Goal: Information Seeking & Learning: Learn about a topic

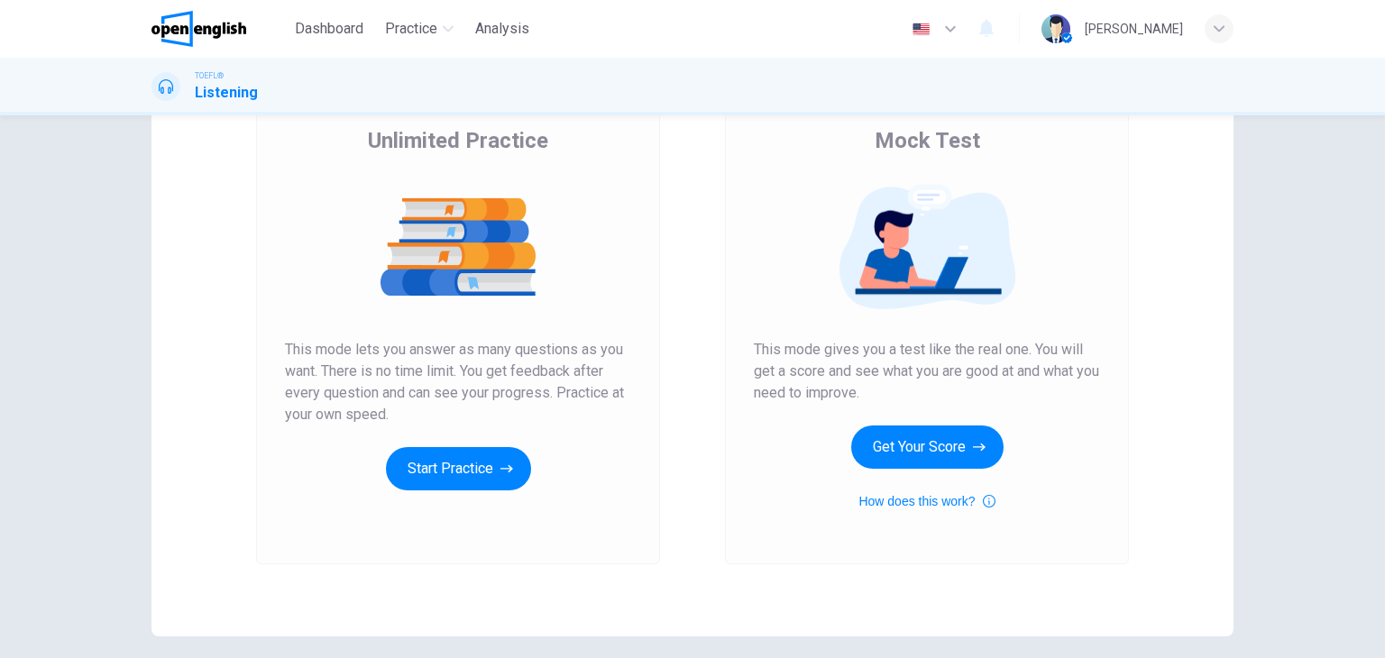
scroll to position [180, 0]
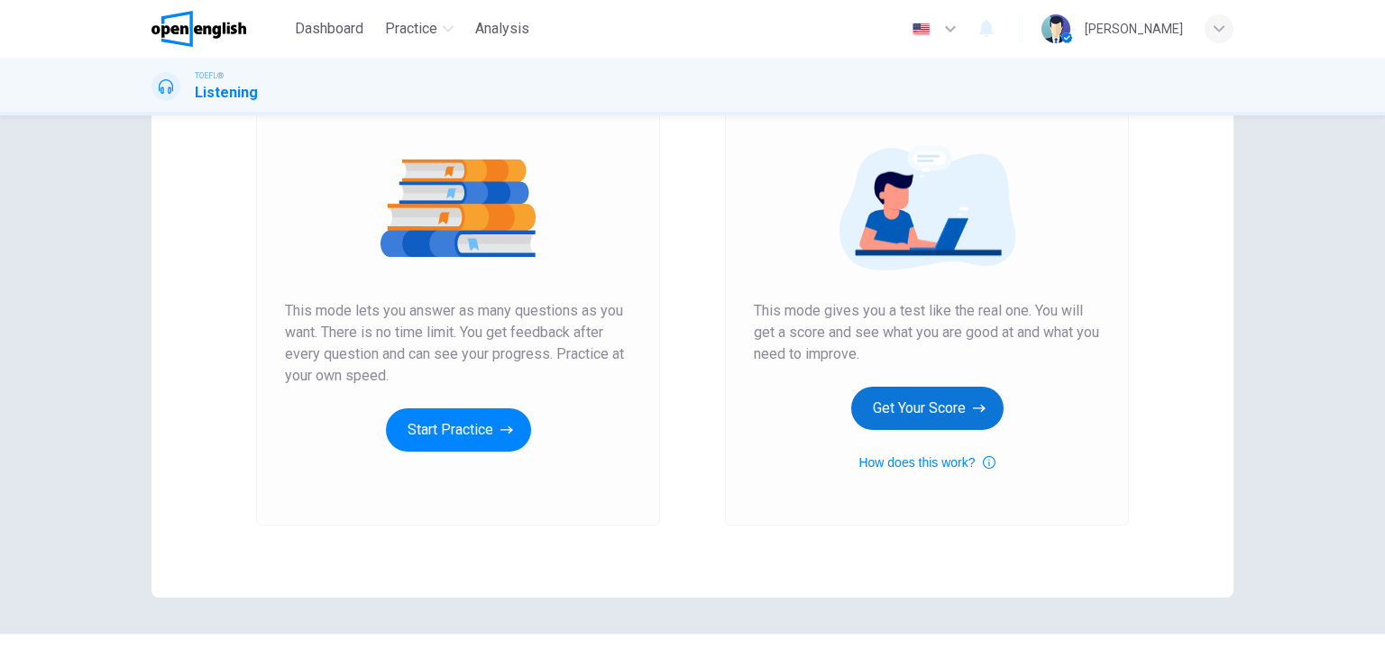
click at [935, 416] on button "Get Your Score" at bounding box center [927, 408] width 152 height 43
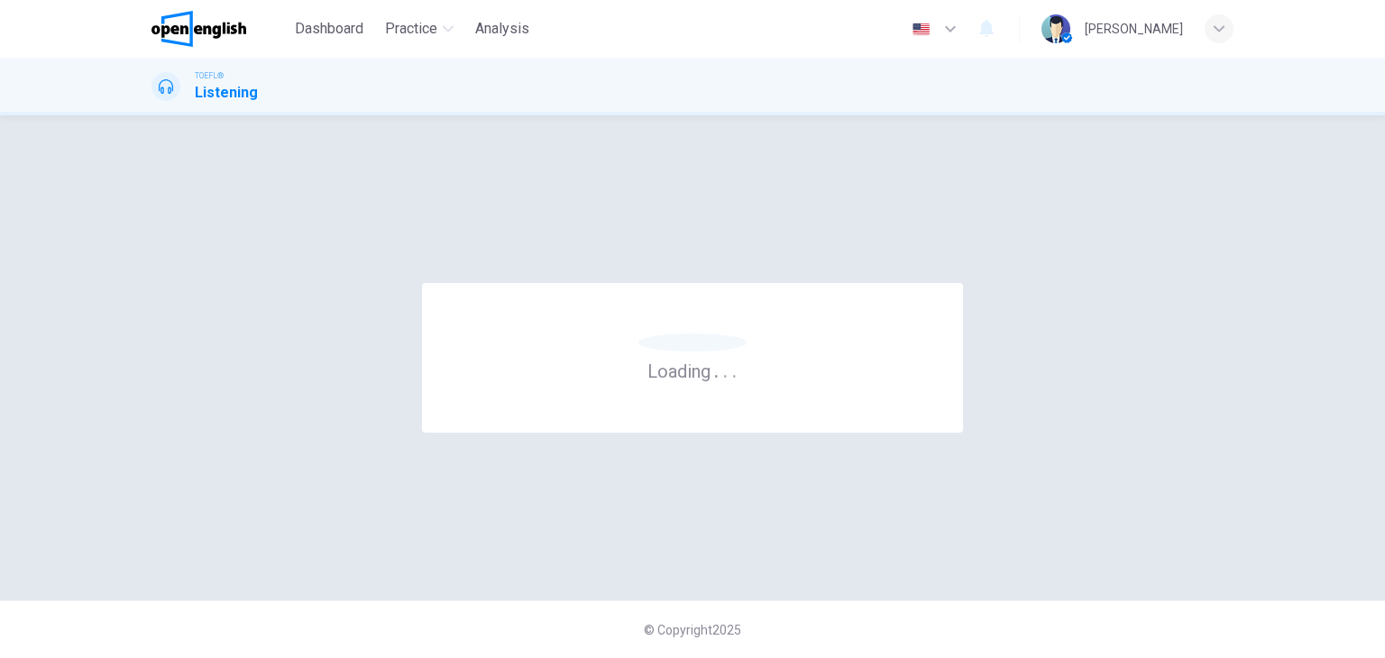
scroll to position [0, 0]
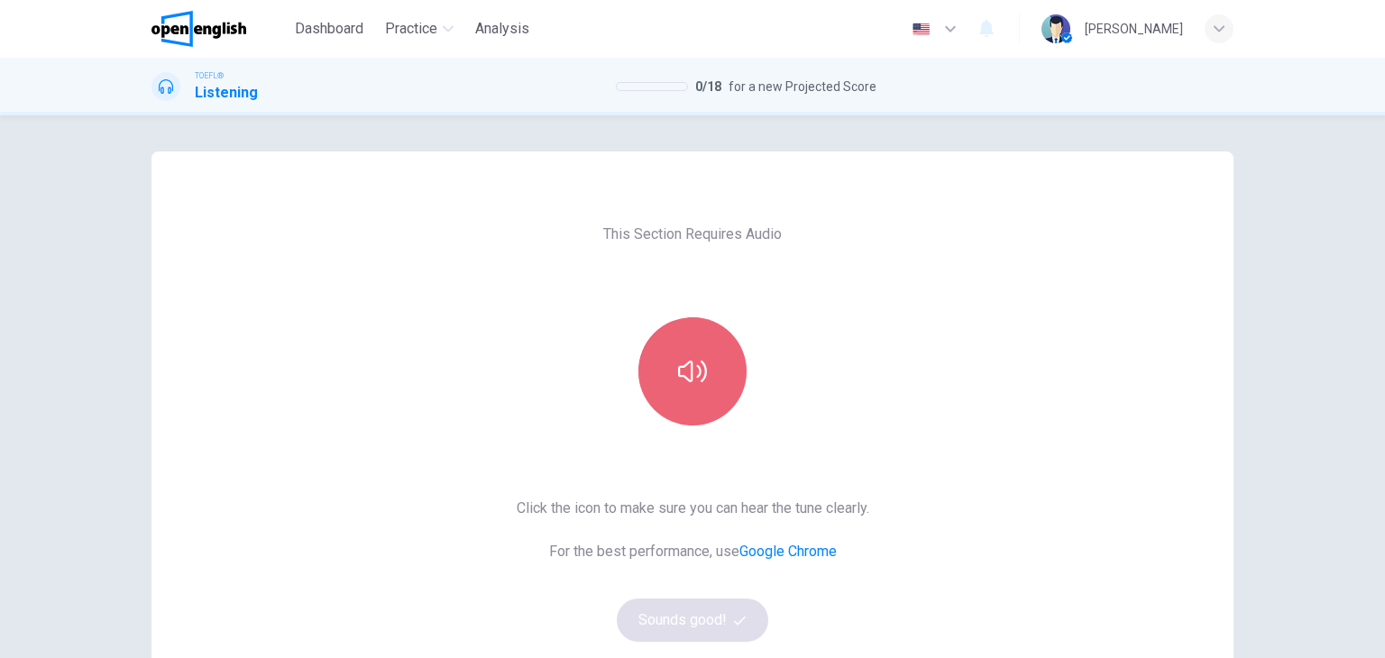
click at [709, 373] on button "button" at bounding box center [692, 371] width 108 height 108
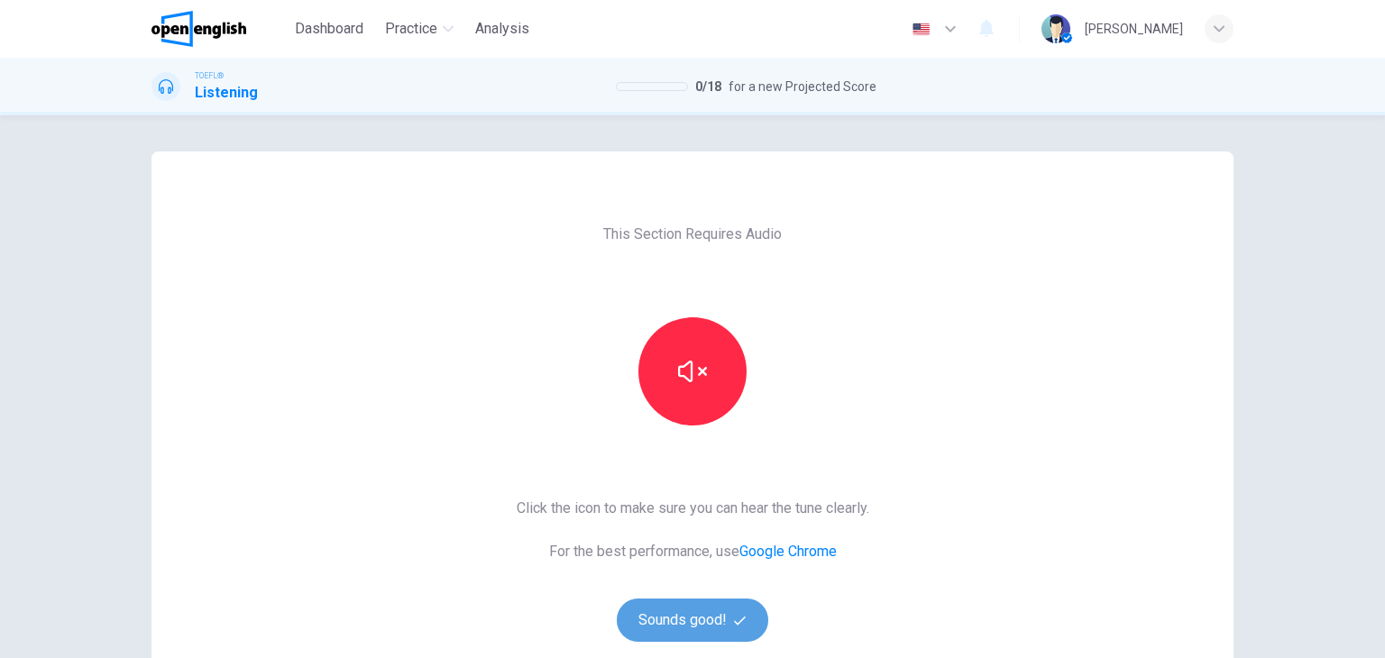
click at [711, 630] on button "Sounds good!" at bounding box center [693, 620] width 152 height 43
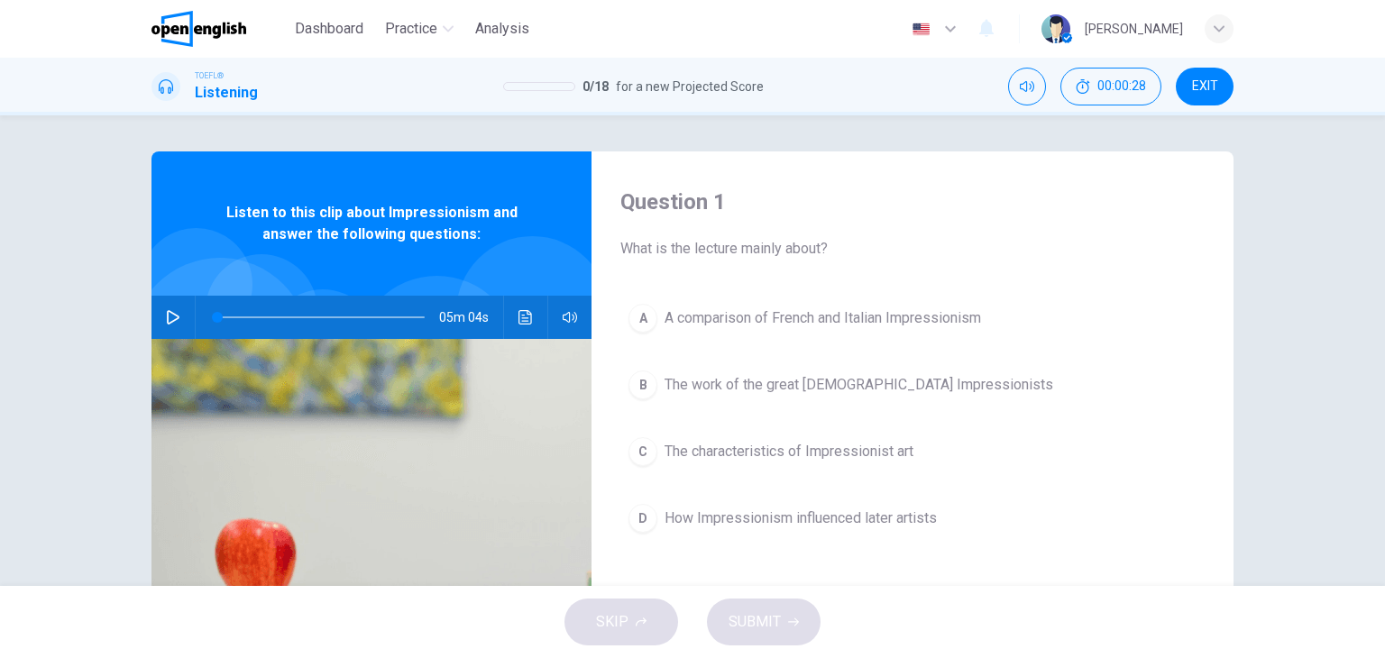
click at [166, 320] on icon "button" at bounding box center [173, 317] width 14 height 14
click at [170, 317] on icon "button" at bounding box center [173, 317] width 14 height 14
click at [722, 449] on span "The characteristics of Impressionist art" at bounding box center [789, 452] width 249 height 22
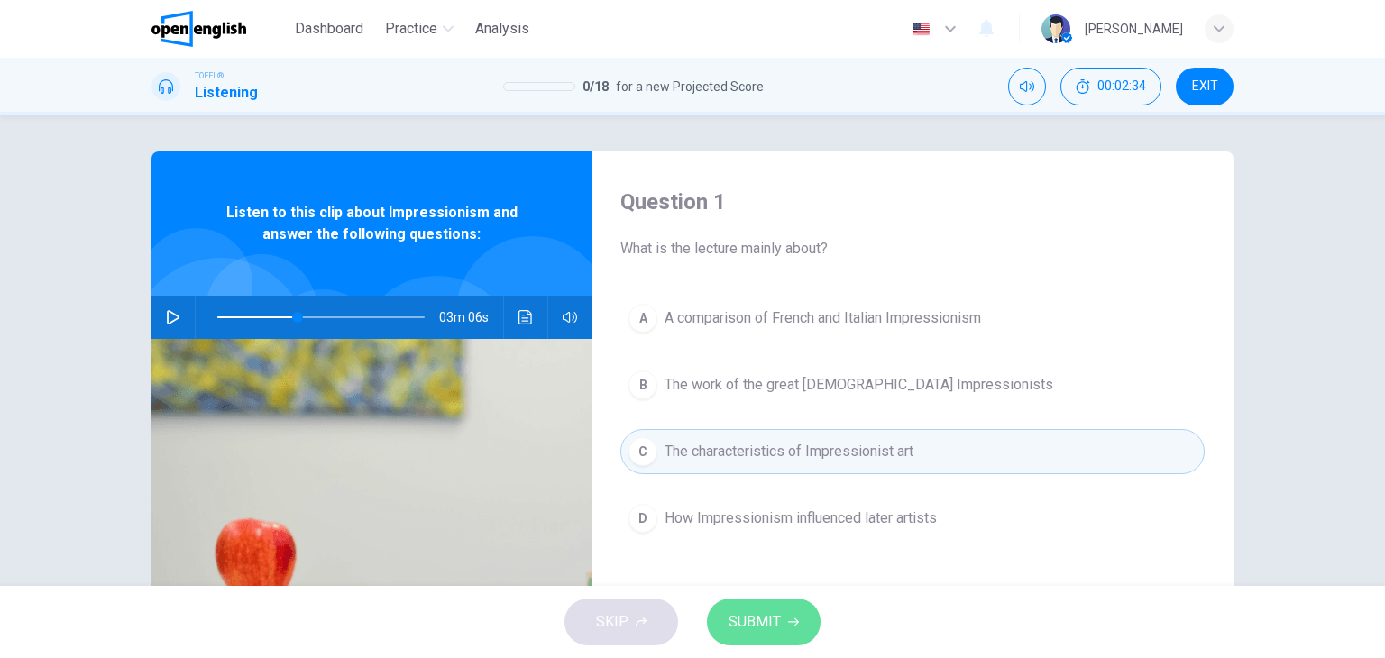
click at [779, 624] on button "SUBMIT" at bounding box center [764, 622] width 114 height 47
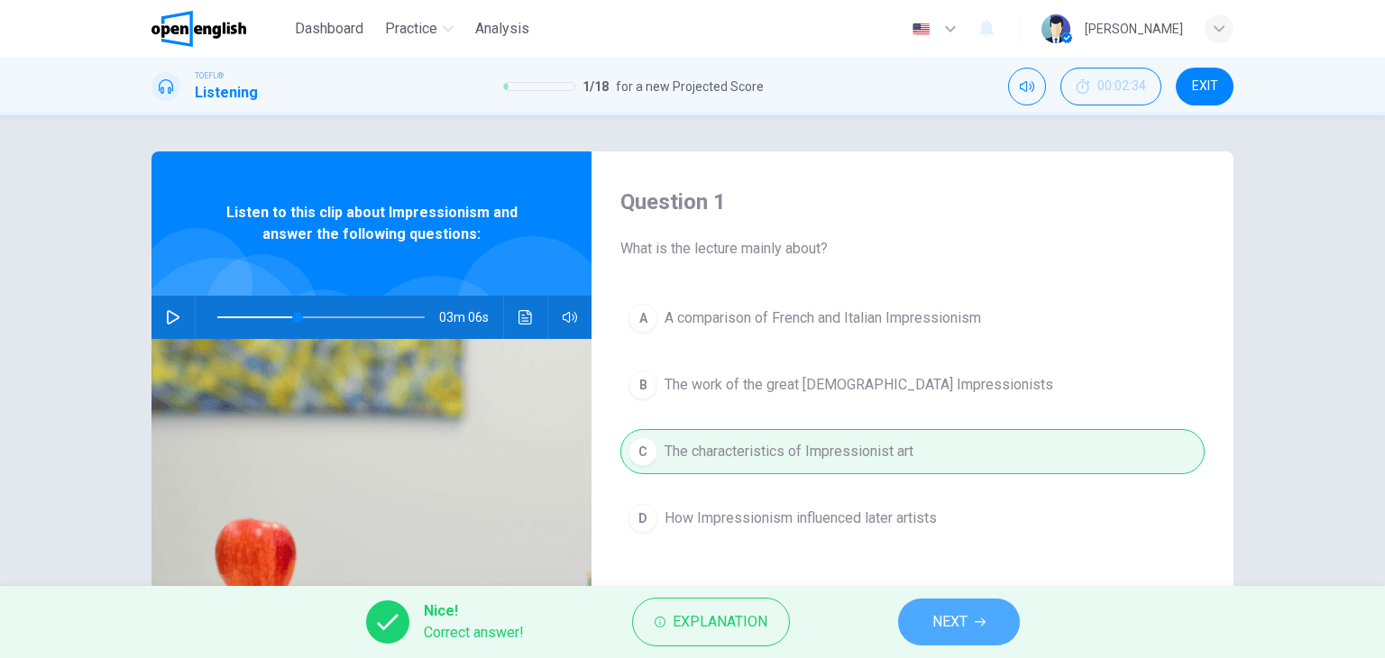
click at [952, 629] on span "NEXT" at bounding box center [949, 622] width 35 height 25
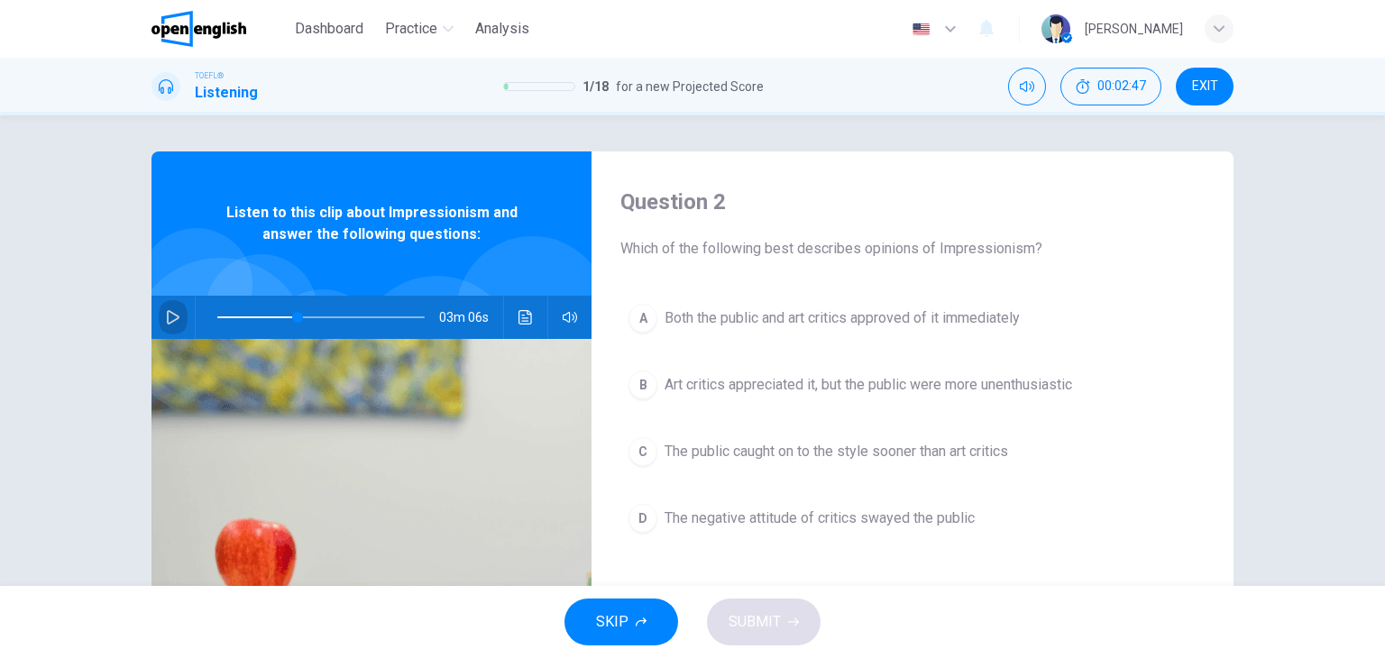
click at [170, 318] on icon "button" at bounding box center [173, 317] width 14 height 14
type input "*"
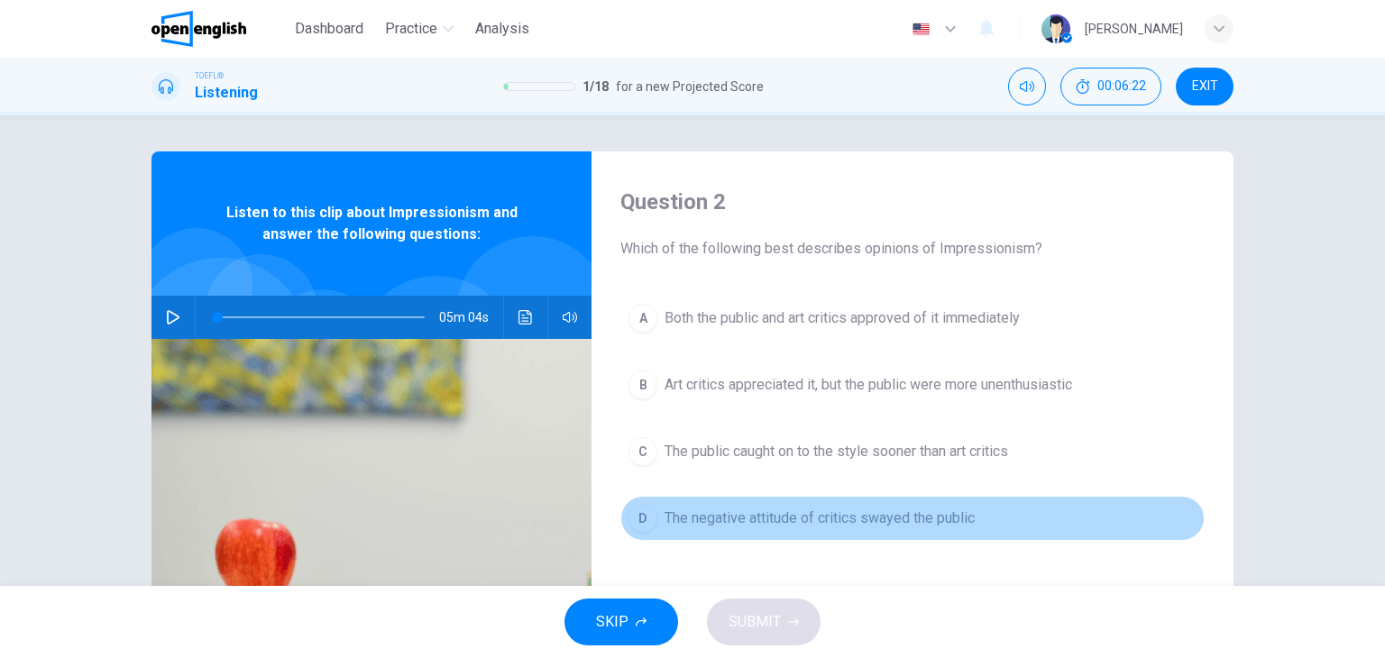
click at [855, 521] on span "The negative attitude of critics swayed the public" at bounding box center [820, 519] width 310 height 22
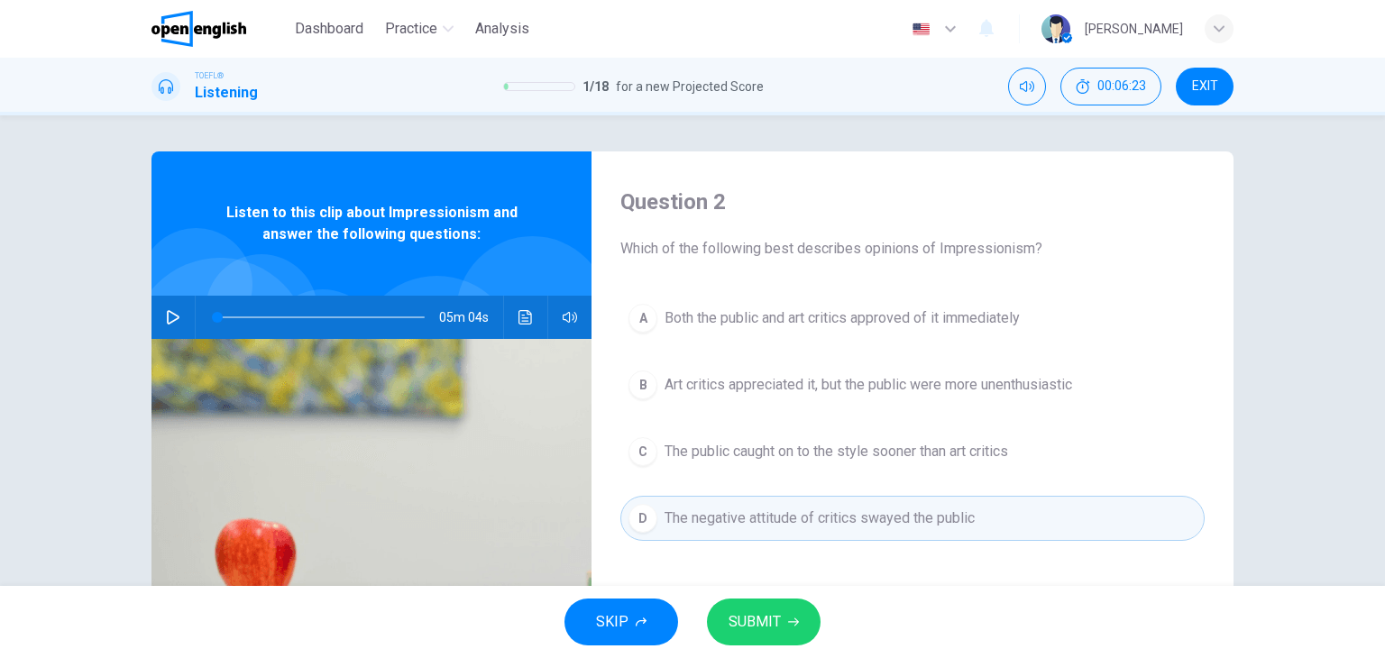
click at [772, 635] on button "SUBMIT" at bounding box center [764, 622] width 114 height 47
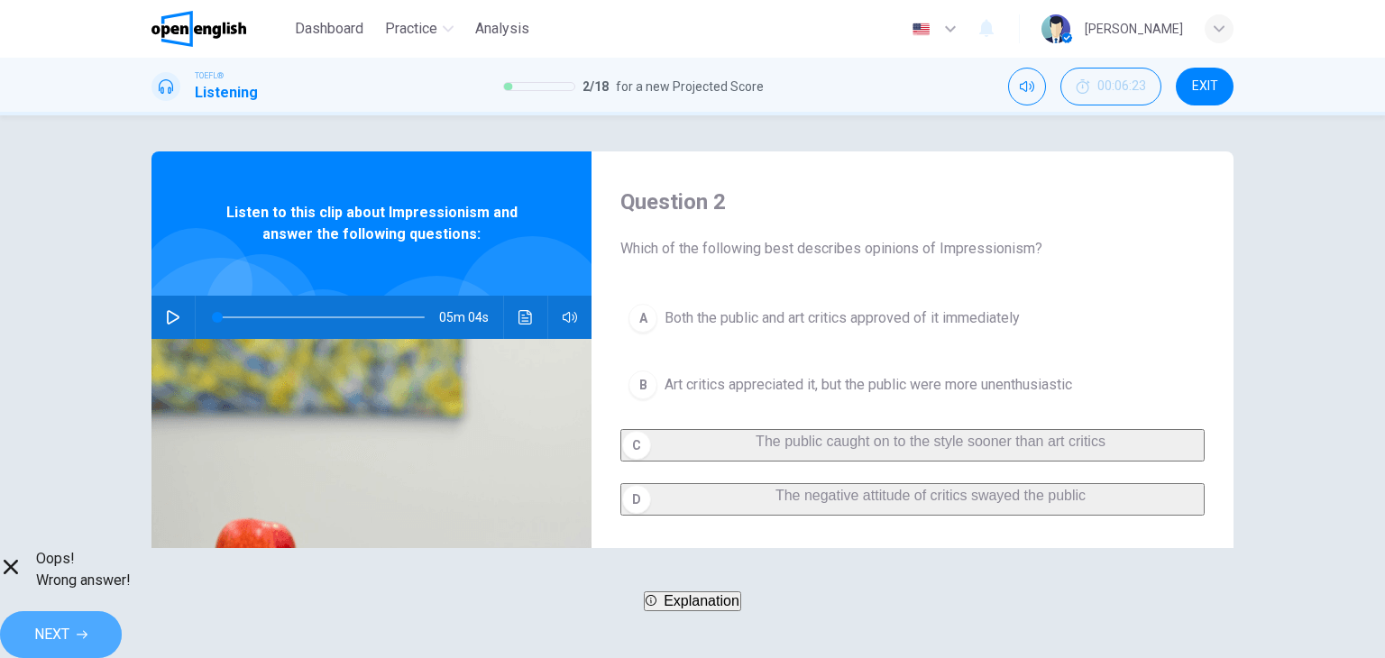
click at [122, 618] on button "NEXT" at bounding box center [61, 634] width 122 height 47
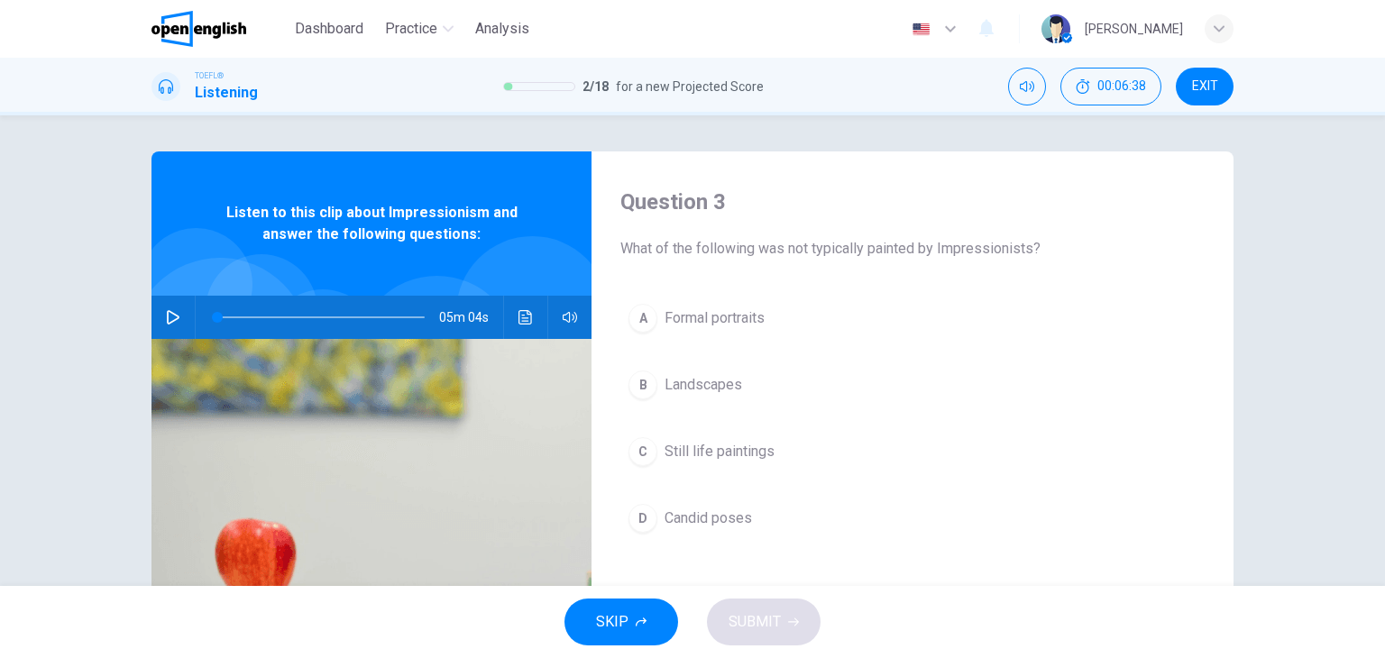
click at [743, 518] on span "Candid poses" at bounding box center [708, 519] width 87 height 22
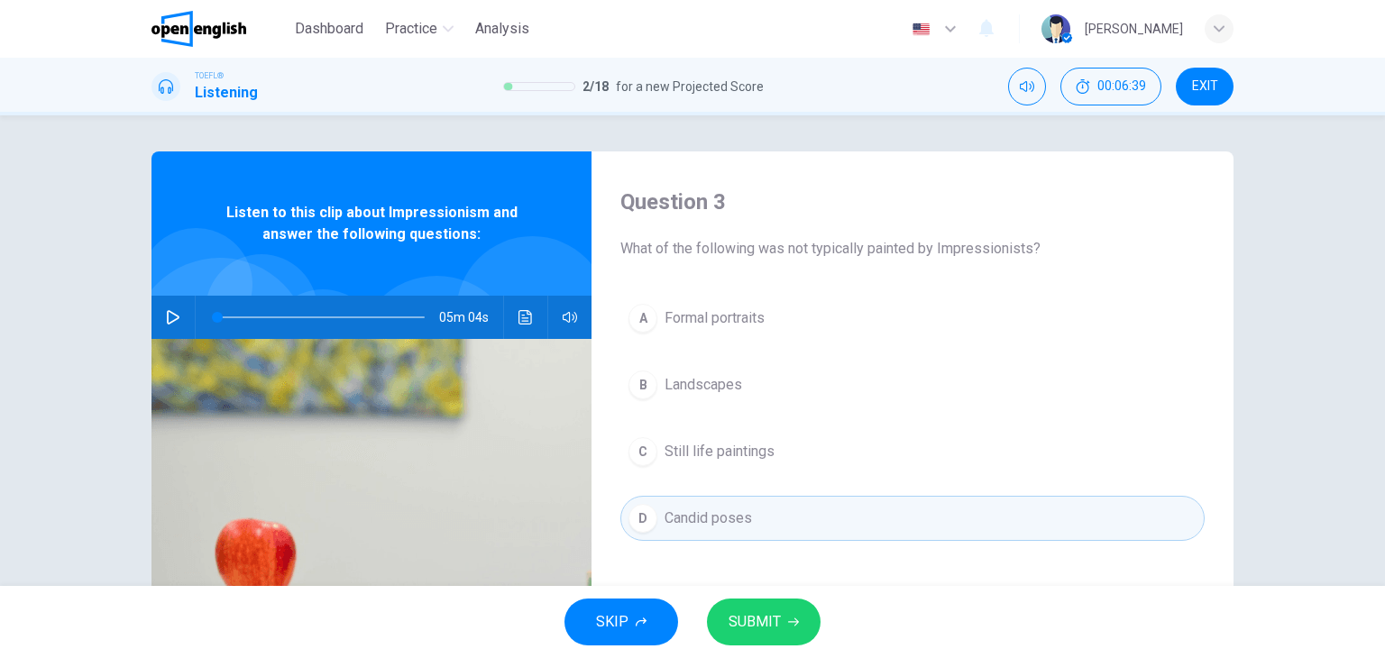
click at [765, 610] on span "SUBMIT" at bounding box center [755, 622] width 52 height 25
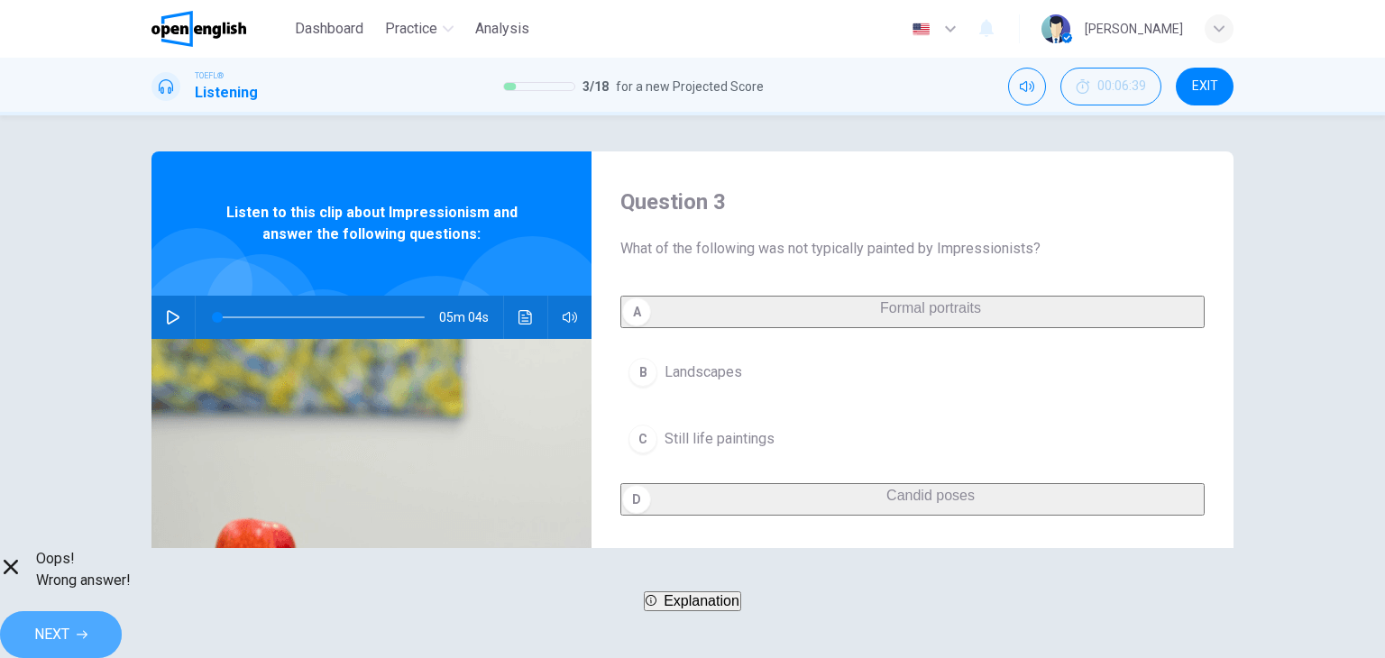
click at [69, 623] on span "NEXT" at bounding box center [51, 634] width 35 height 25
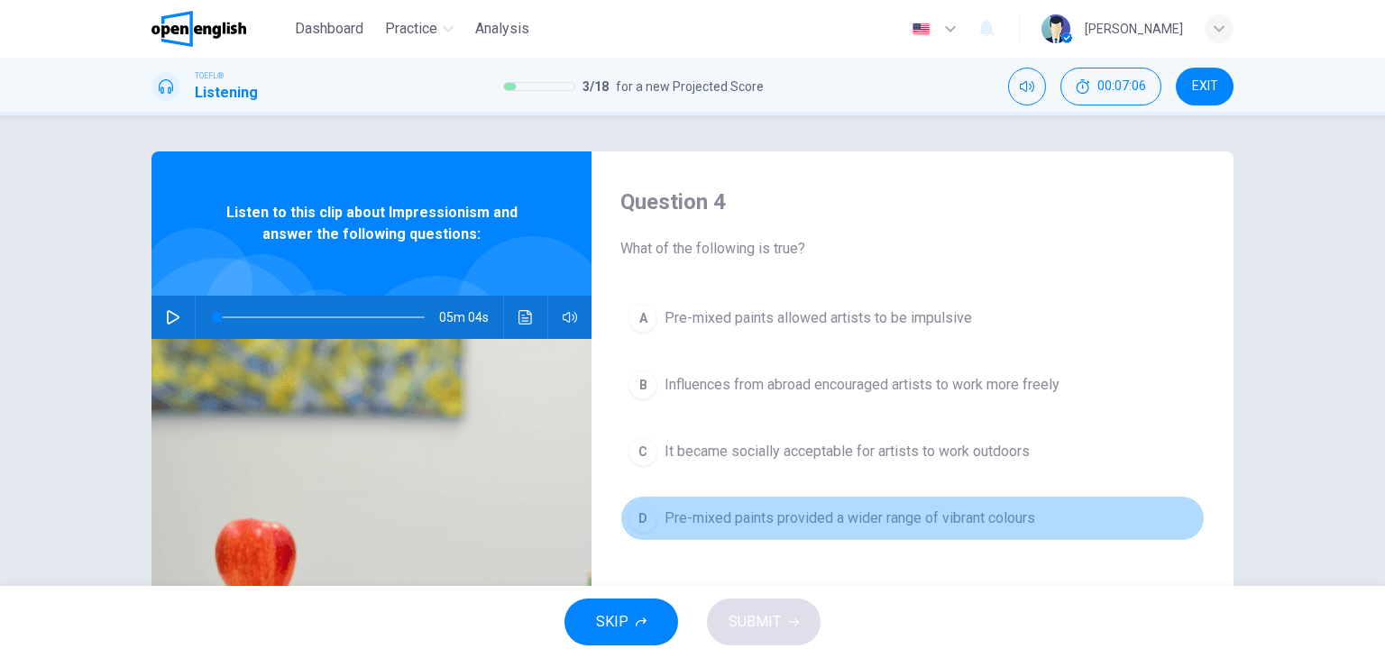
click at [850, 528] on span "Pre-mixed paints provided a wider range of vibrant colours" at bounding box center [850, 519] width 371 height 22
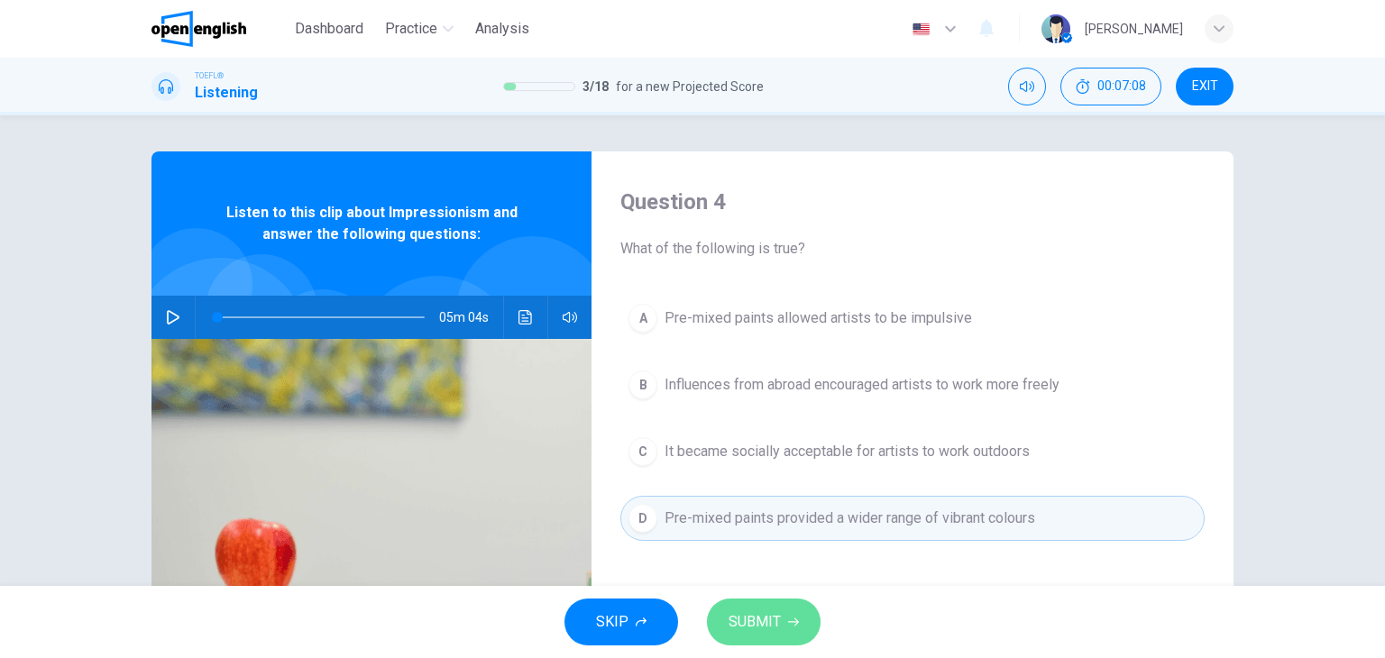
click at [754, 630] on span "SUBMIT" at bounding box center [755, 622] width 52 height 25
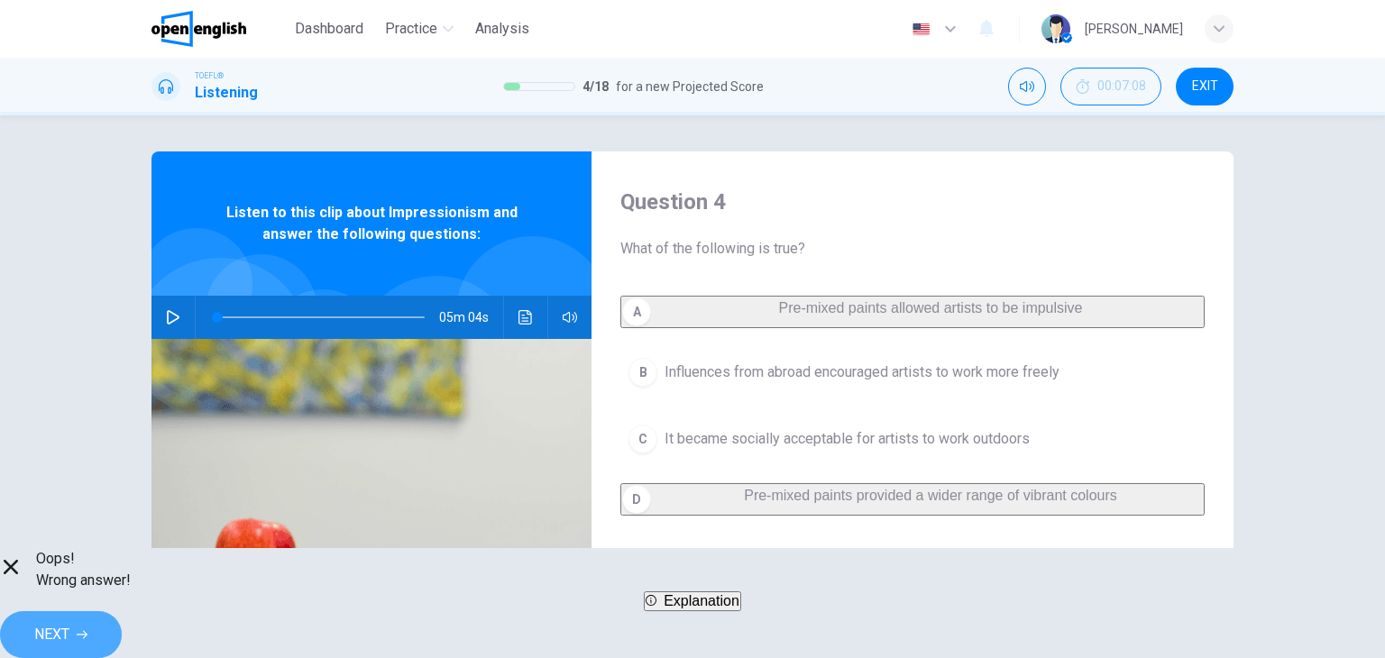
click at [69, 622] on span "NEXT" at bounding box center [51, 634] width 35 height 25
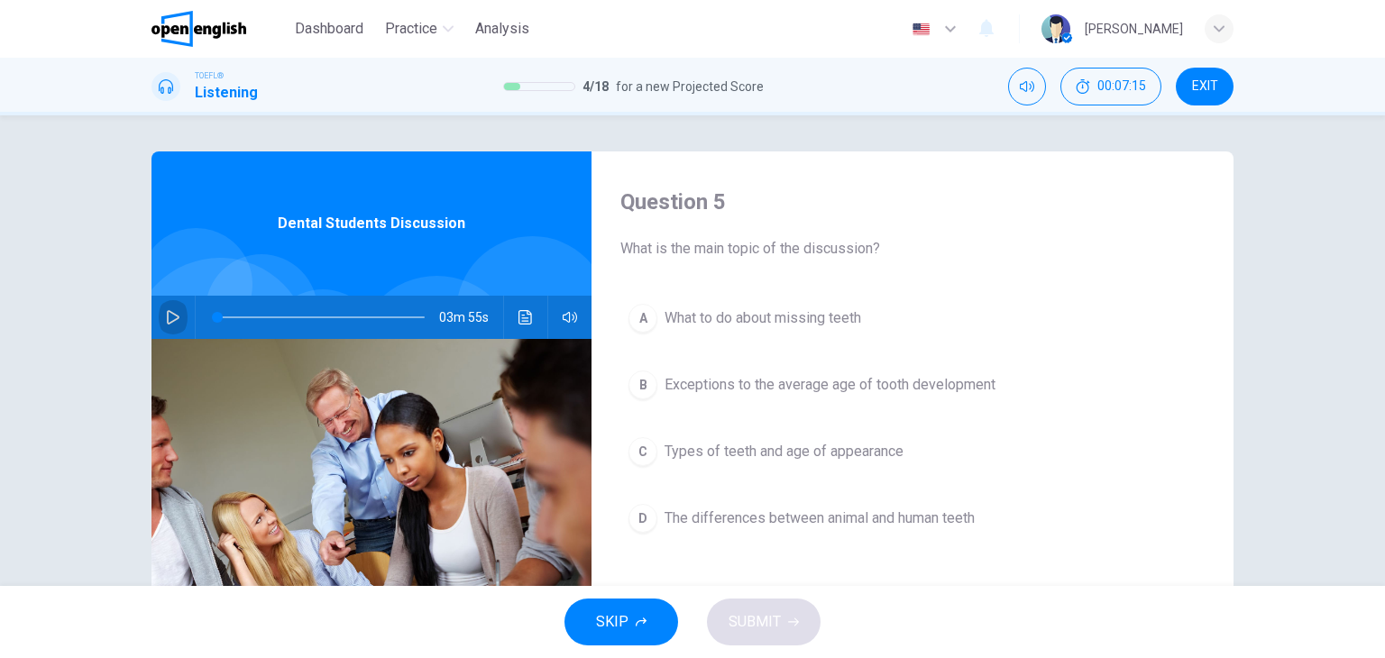
click at [169, 315] on icon "button" at bounding box center [173, 317] width 13 height 14
click at [170, 313] on icon "button" at bounding box center [173, 317] width 14 height 14
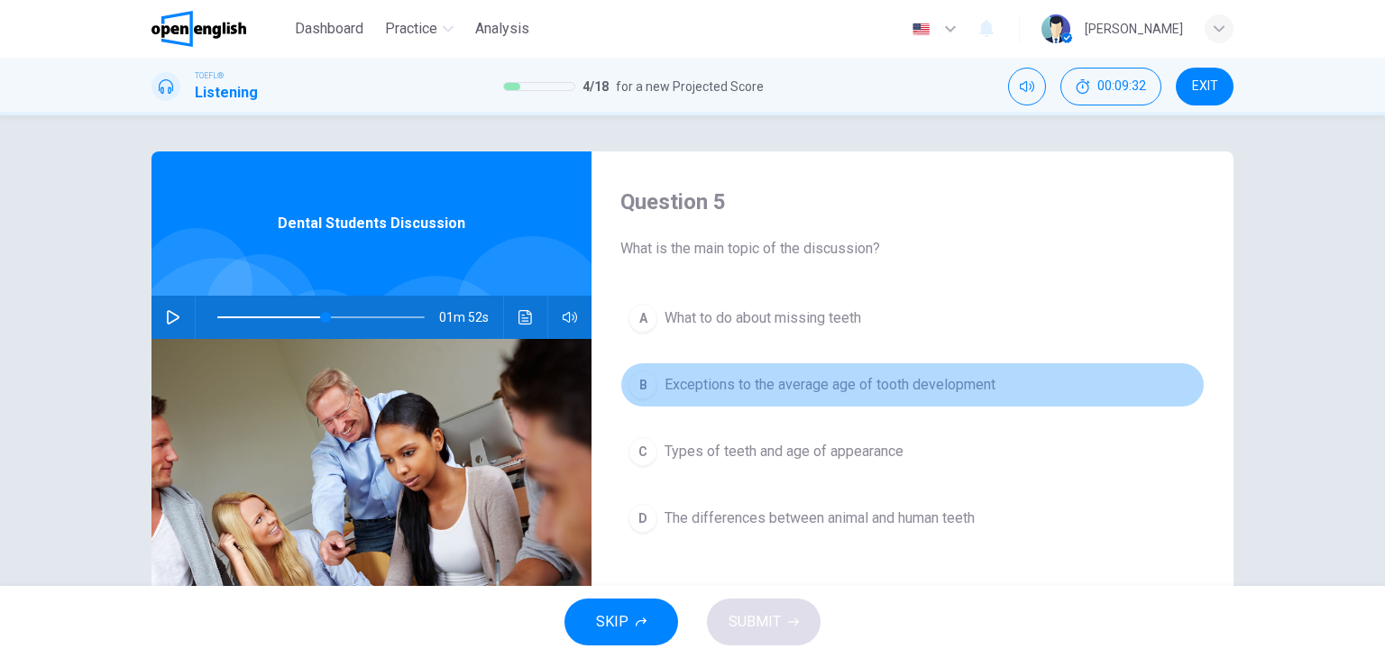
click at [748, 390] on span "Exceptions to the average age of tooth development" at bounding box center [830, 385] width 331 height 22
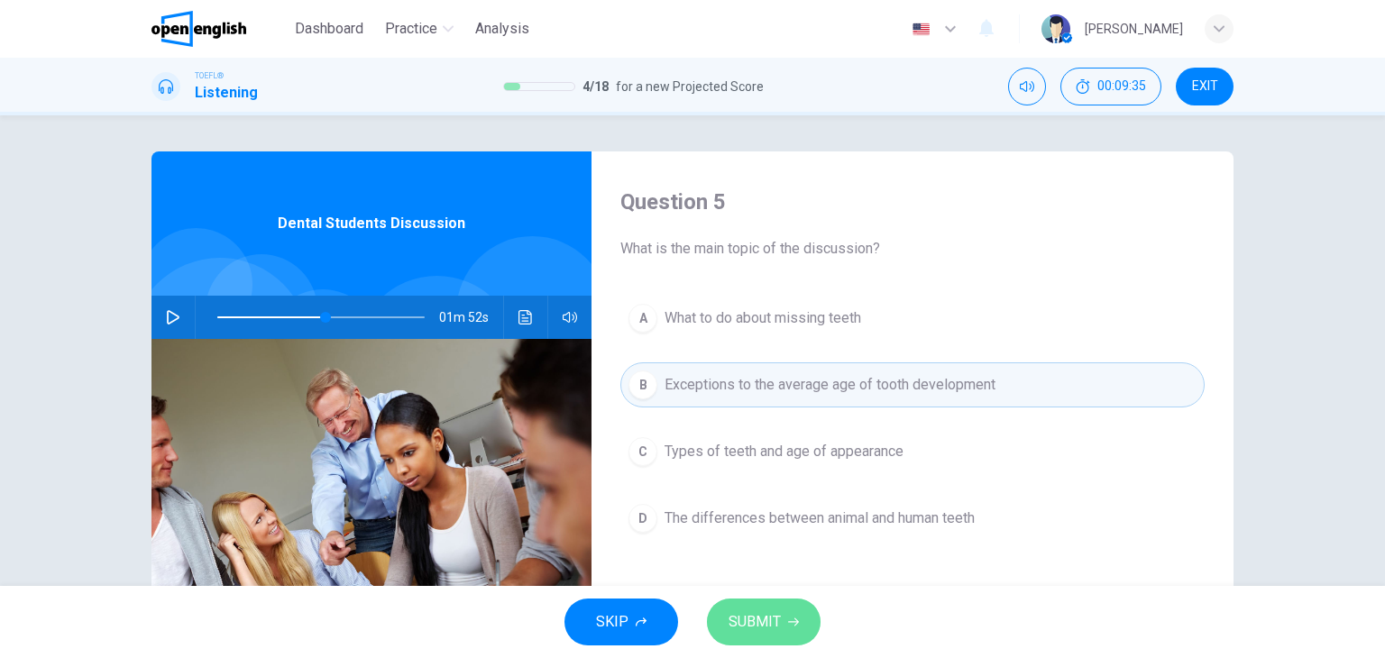
click at [750, 629] on span "SUBMIT" at bounding box center [755, 622] width 52 height 25
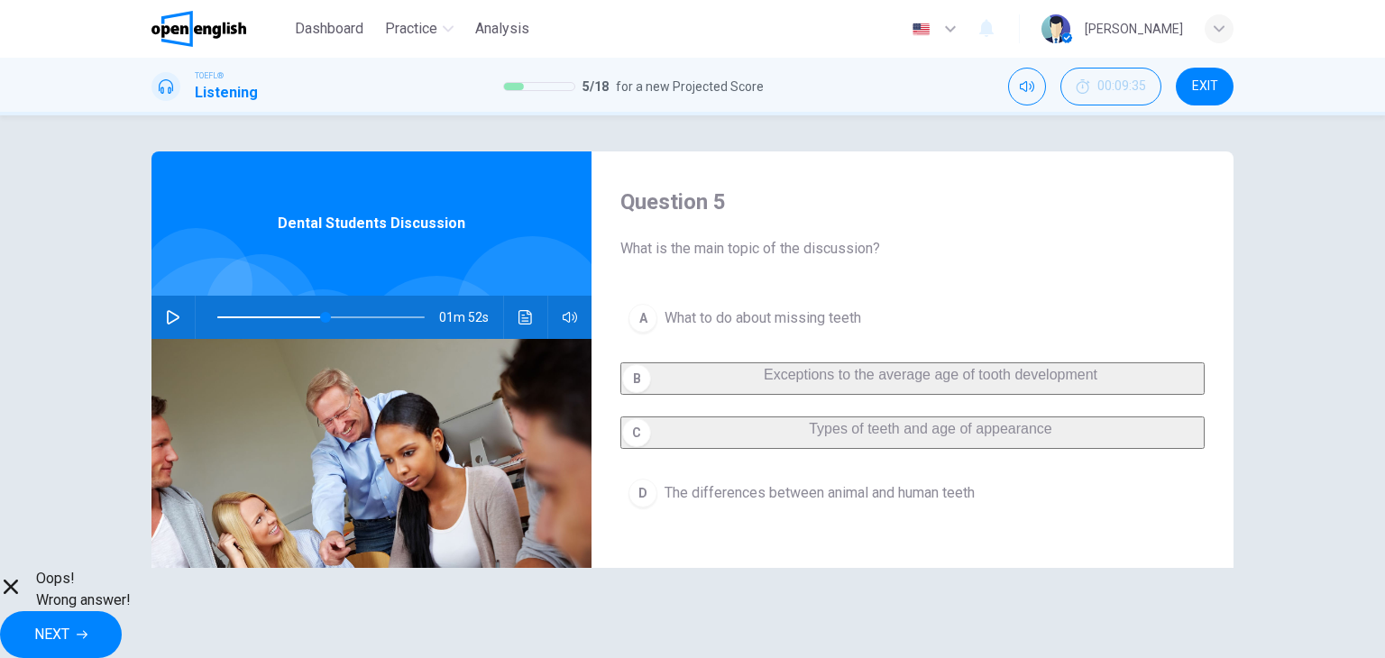
click at [69, 625] on span "NEXT" at bounding box center [51, 634] width 35 height 25
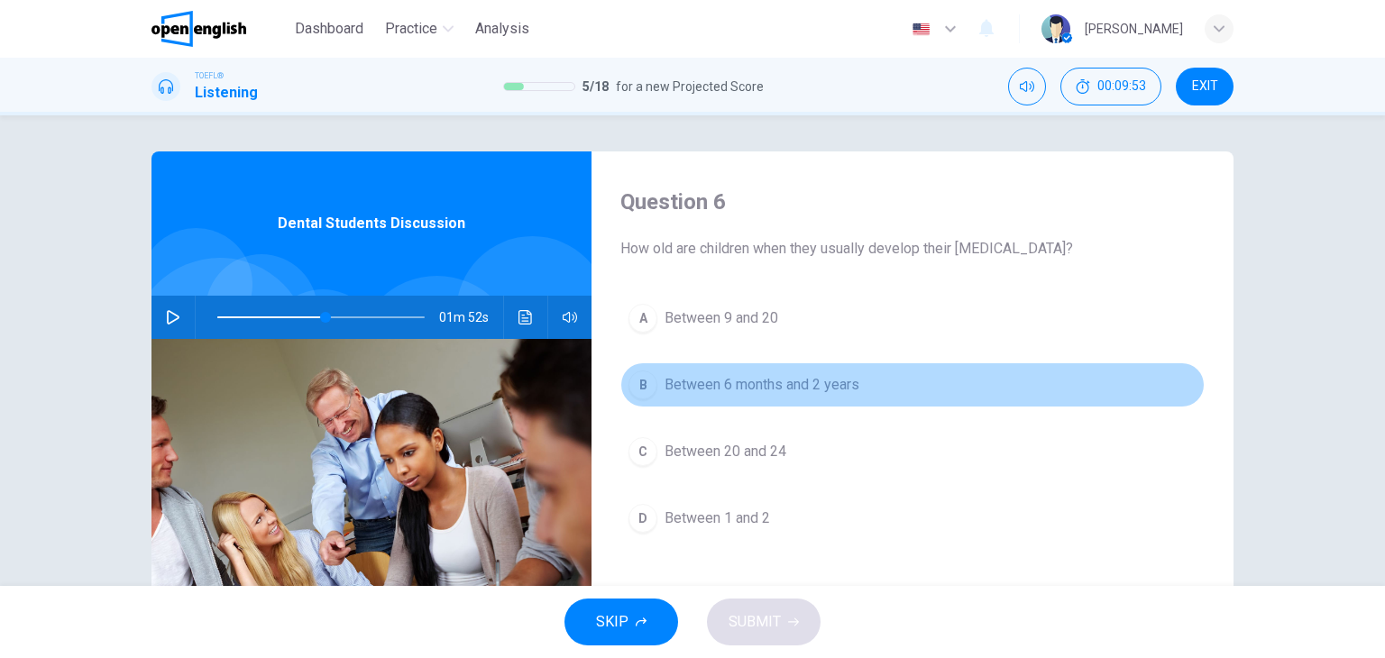
click at [756, 381] on span "Between 6 months and 2 years" at bounding box center [762, 385] width 195 height 22
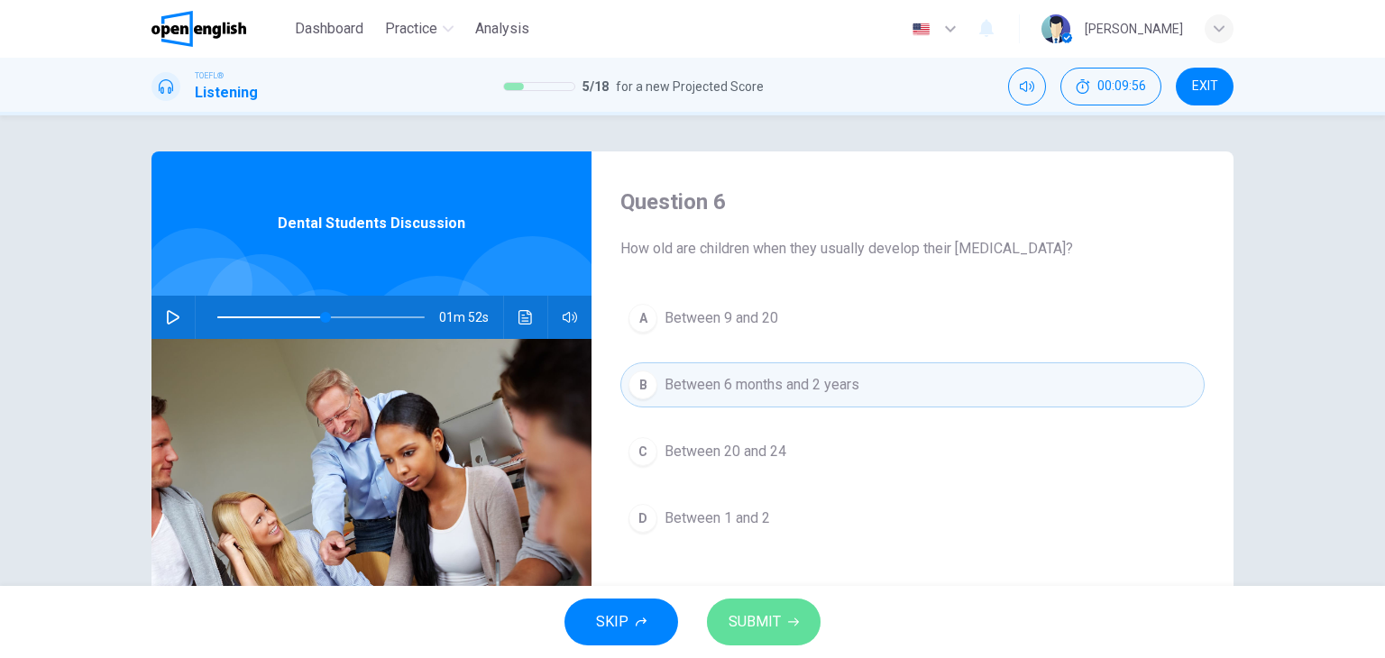
click at [751, 623] on span "SUBMIT" at bounding box center [755, 622] width 52 height 25
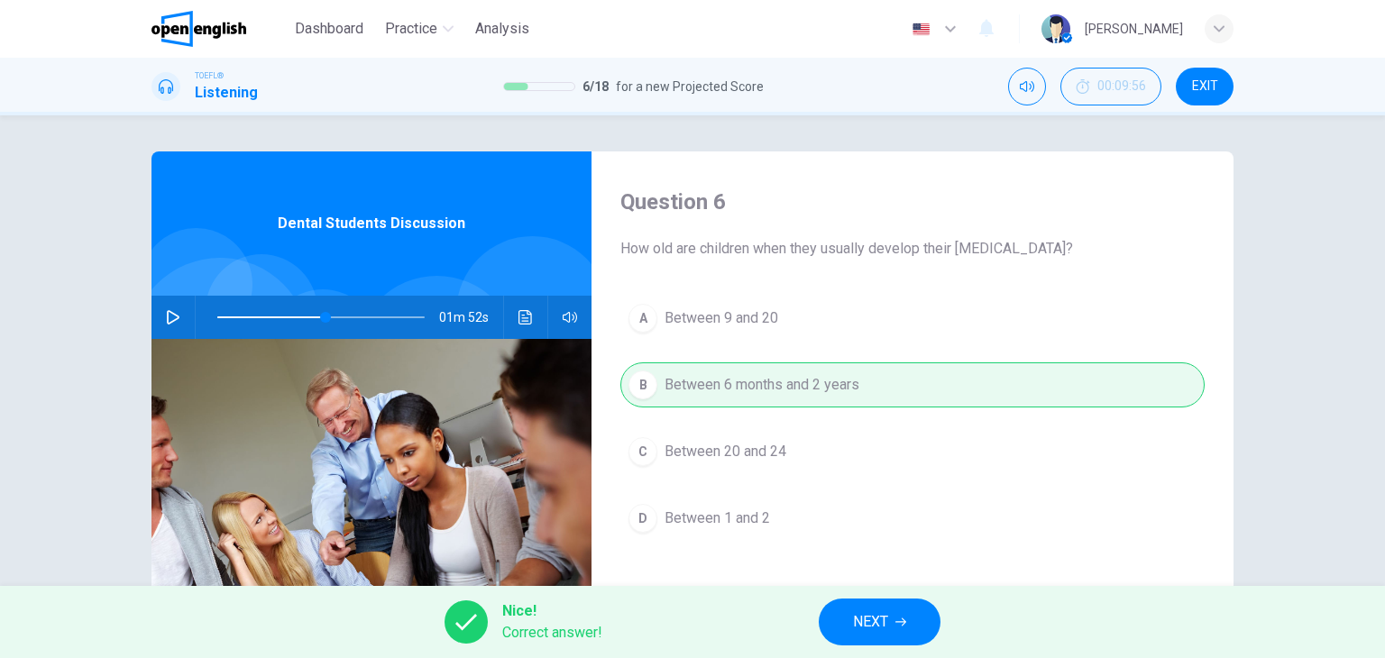
click at [889, 619] on button "NEXT" at bounding box center [880, 622] width 122 height 47
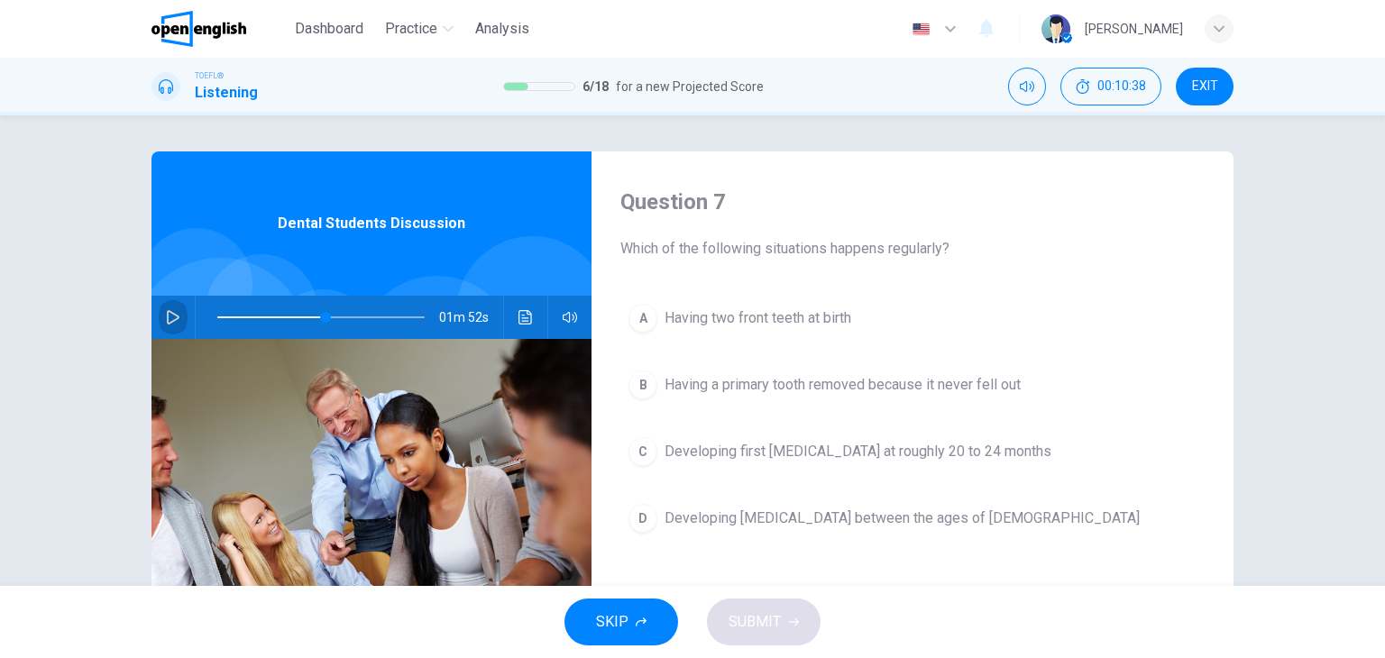
click at [167, 313] on icon "button" at bounding box center [173, 317] width 13 height 14
type input "*"
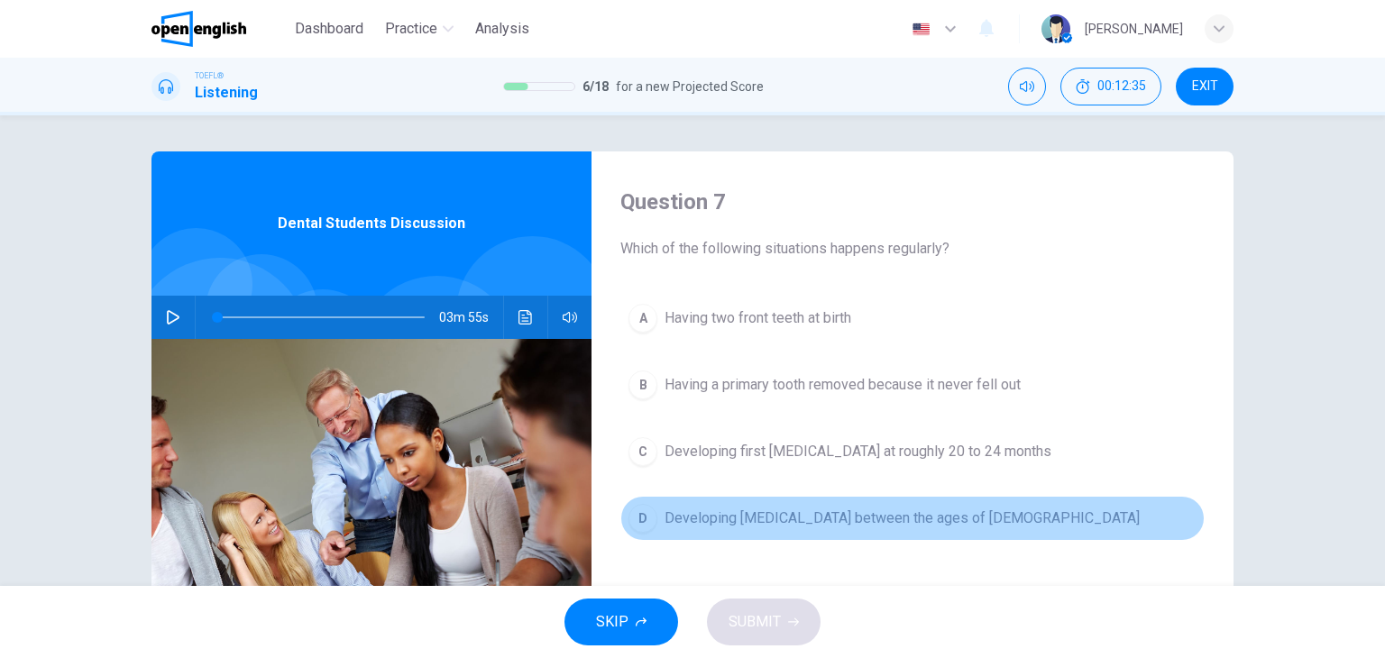
click at [760, 518] on span "Developing wisdom teeth between the ages of 17 and 21" at bounding box center [902, 519] width 475 height 22
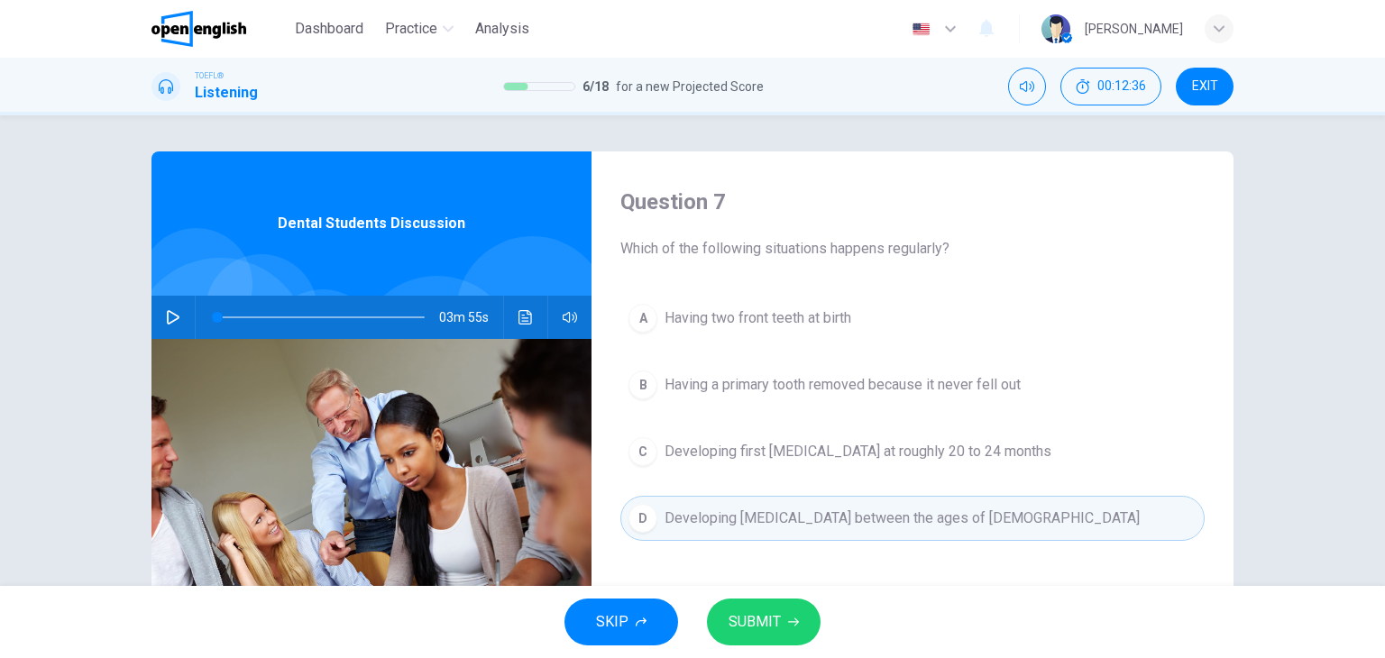
click at [786, 615] on button "SUBMIT" at bounding box center [764, 622] width 114 height 47
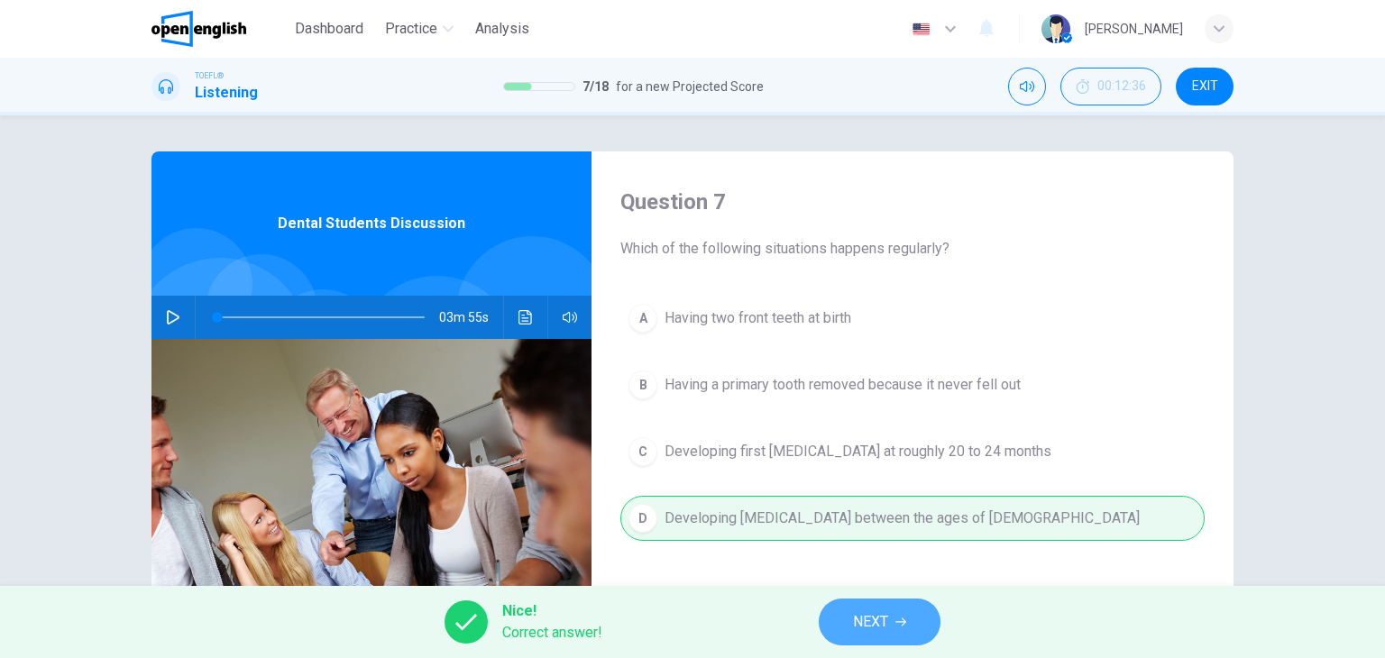
click at [879, 624] on span "NEXT" at bounding box center [870, 622] width 35 height 25
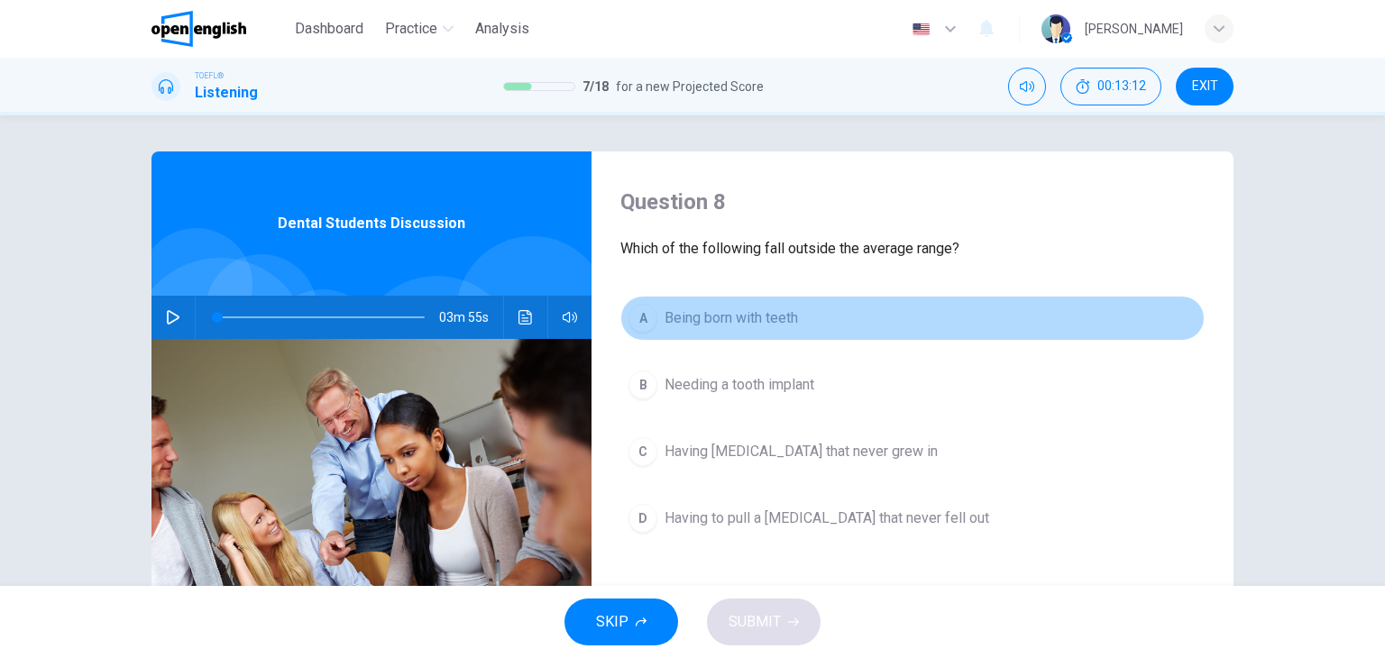
click at [710, 318] on span "Being born with teeth" at bounding box center [731, 319] width 133 height 22
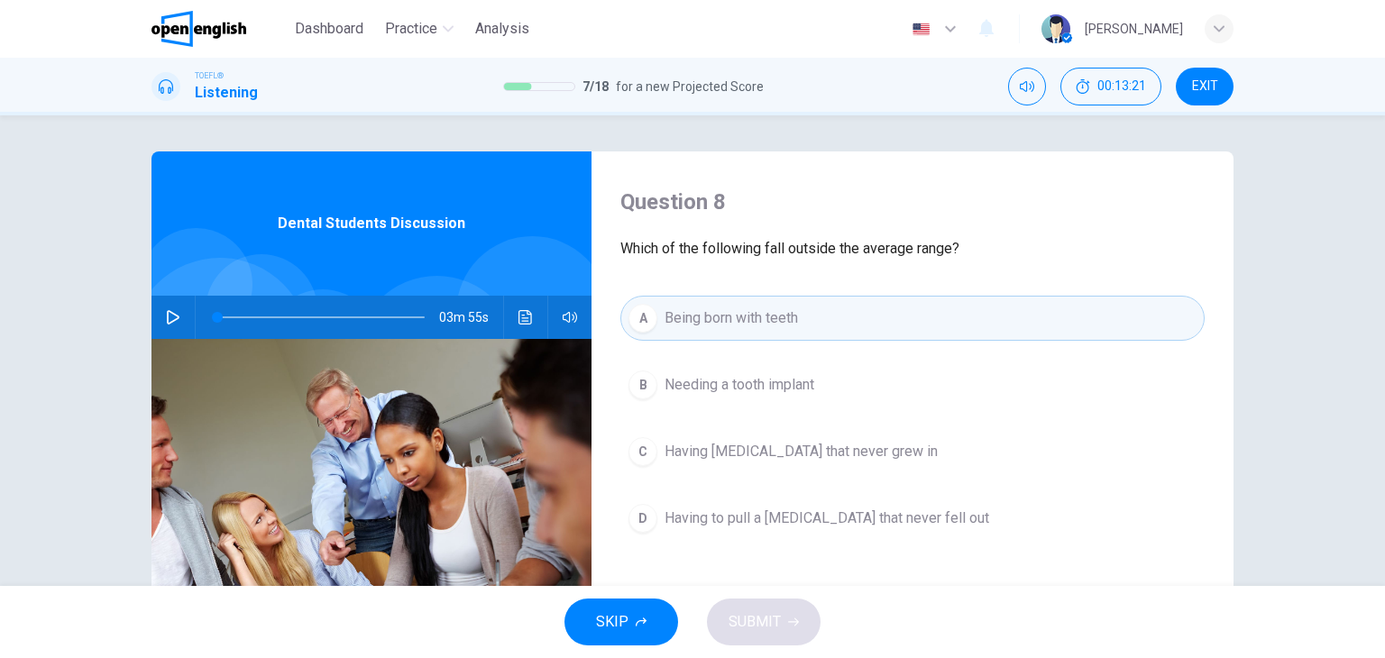
click at [824, 453] on span "Having permanent teeth that never grew in" at bounding box center [801, 452] width 273 height 22
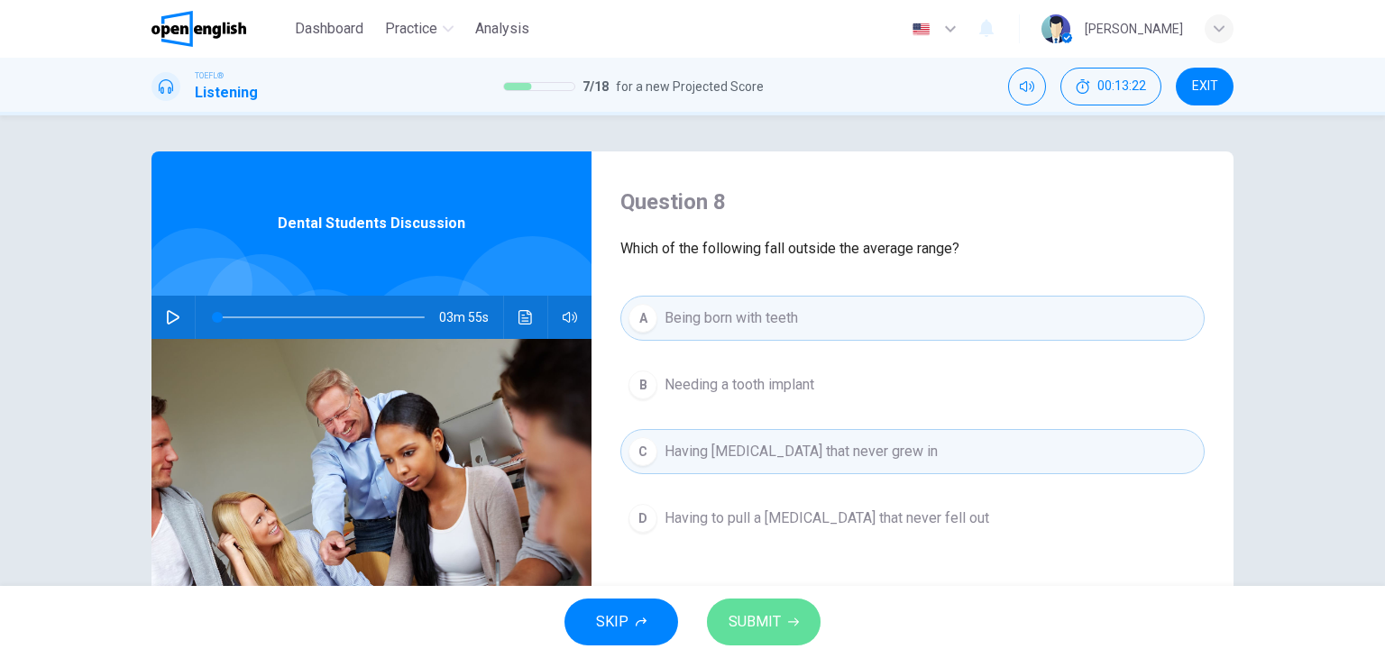
click at [784, 612] on button "SUBMIT" at bounding box center [764, 622] width 114 height 47
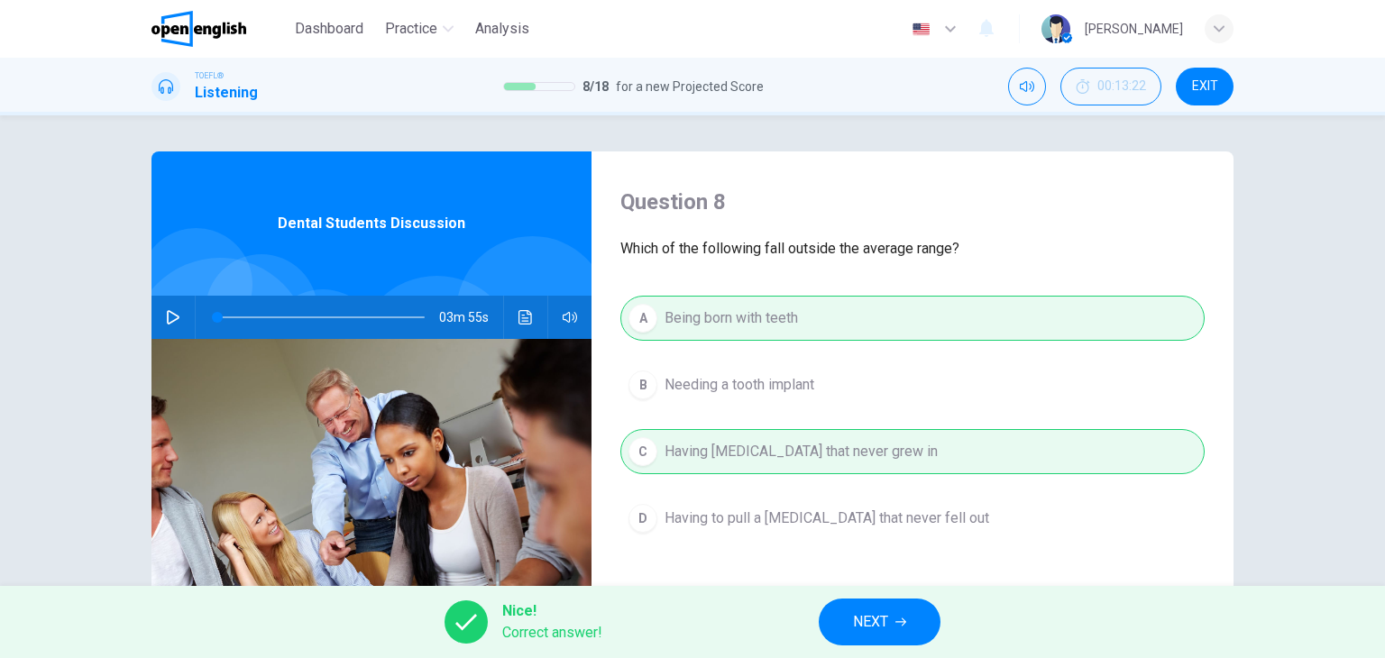
click at [858, 620] on span "NEXT" at bounding box center [870, 622] width 35 height 25
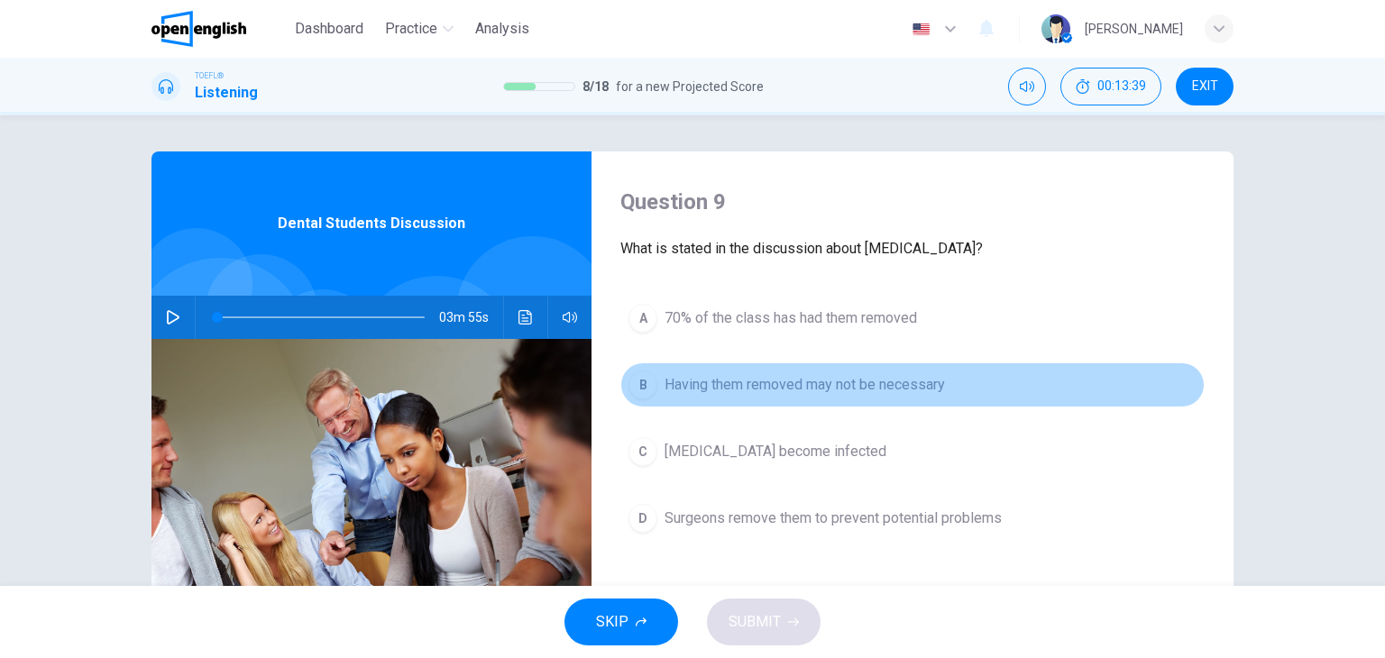
click at [872, 383] on span "Having them removed may not be necessary" at bounding box center [805, 385] width 280 height 22
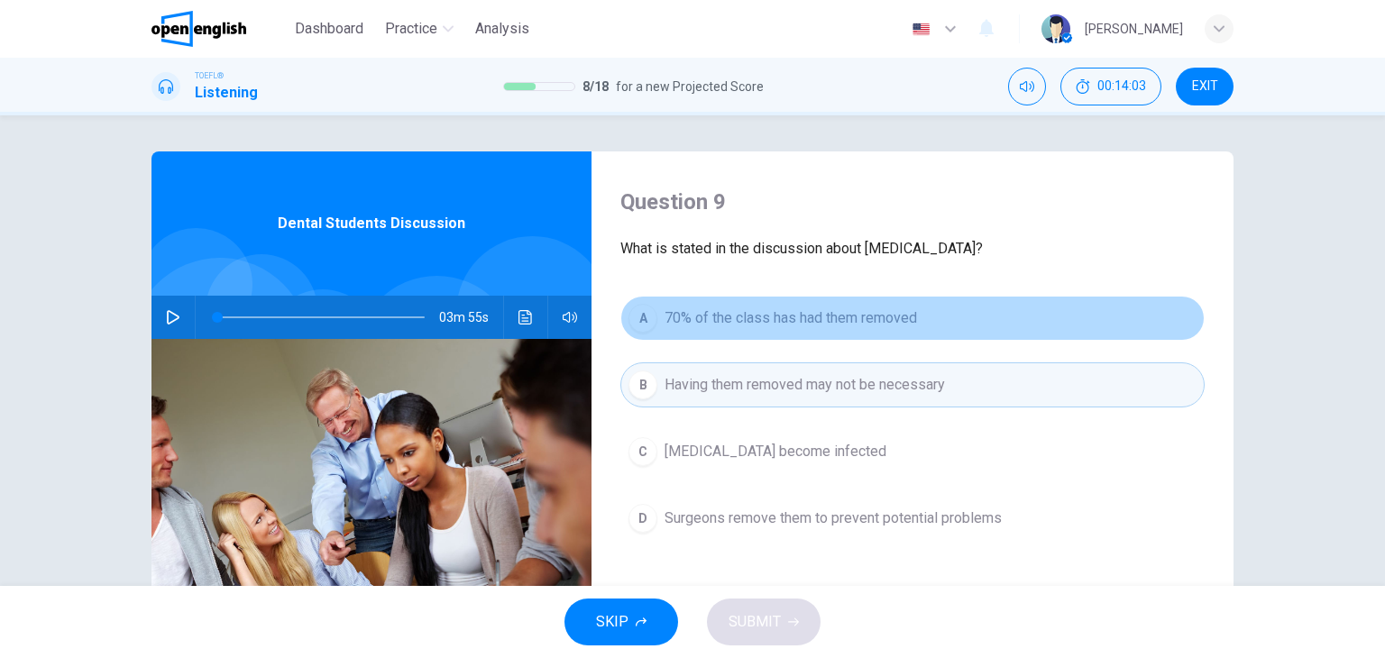
click at [804, 325] on span "70% of the class has had them removed" at bounding box center [791, 319] width 253 height 22
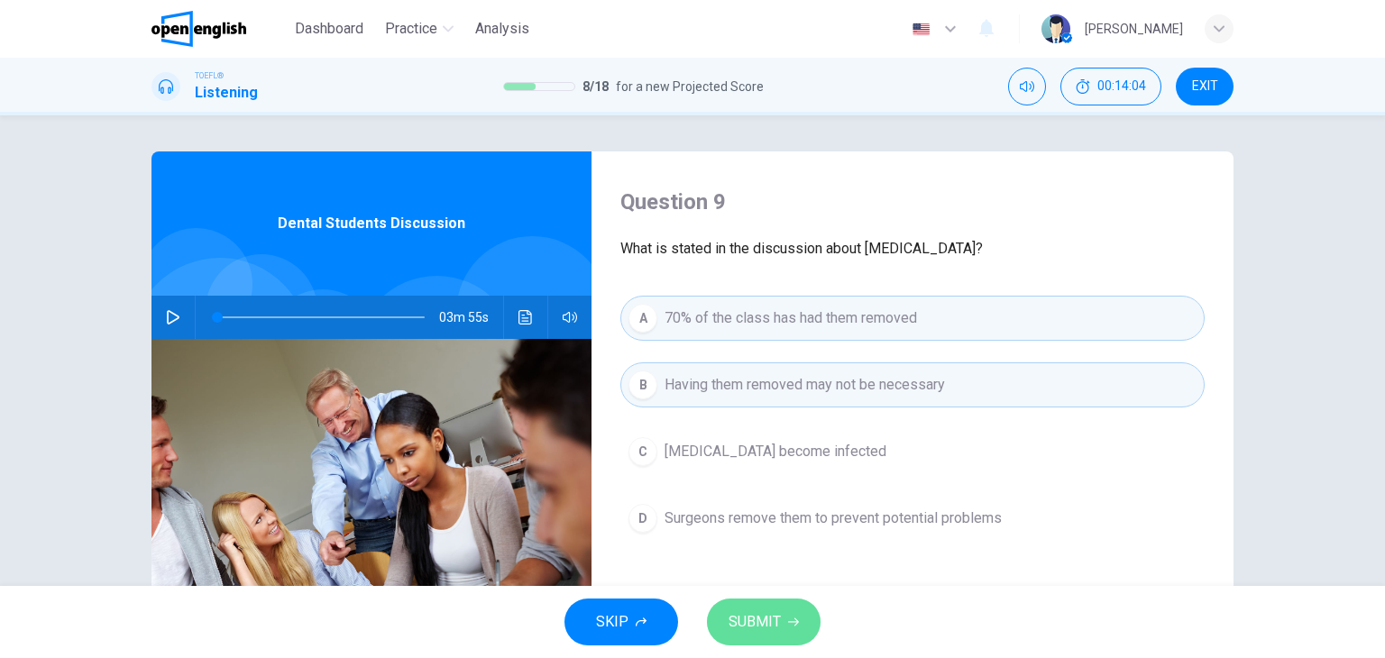
click at [789, 632] on button "SUBMIT" at bounding box center [764, 622] width 114 height 47
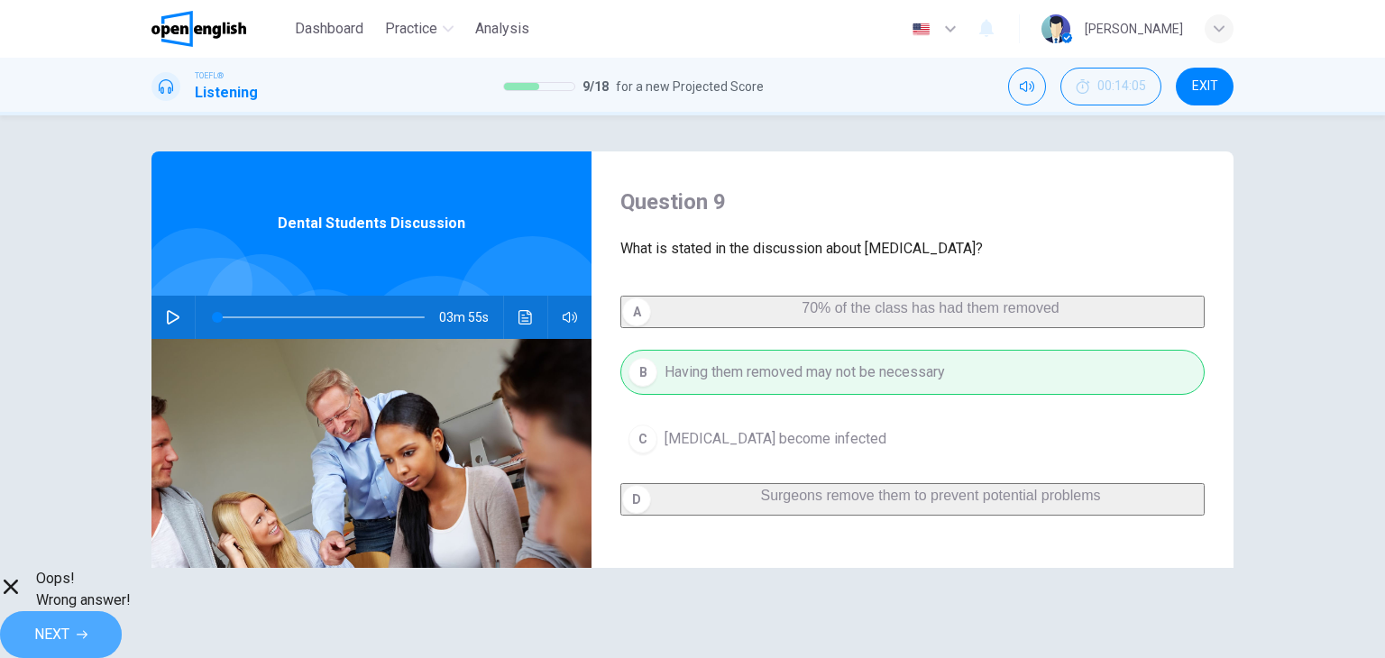
click at [69, 627] on span "NEXT" at bounding box center [51, 634] width 35 height 25
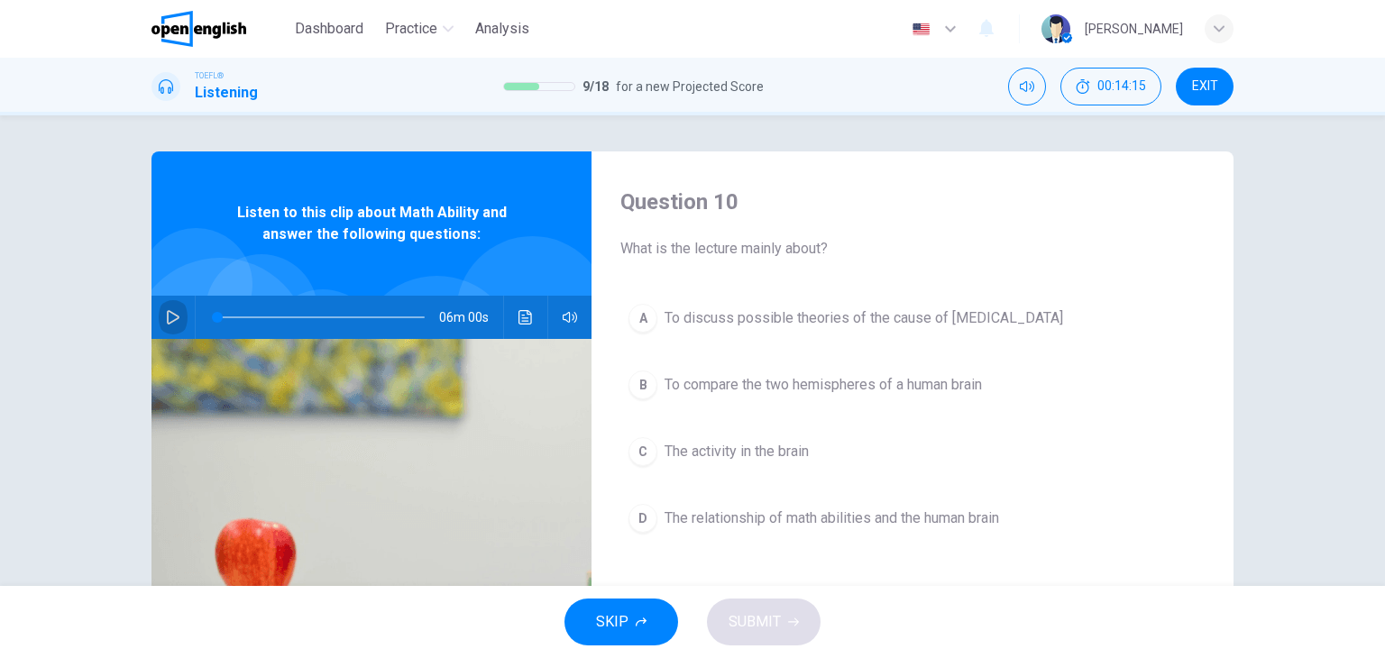
click at [166, 322] on icon "button" at bounding box center [173, 317] width 14 height 14
click at [168, 318] on icon "button" at bounding box center [173, 317] width 14 height 14
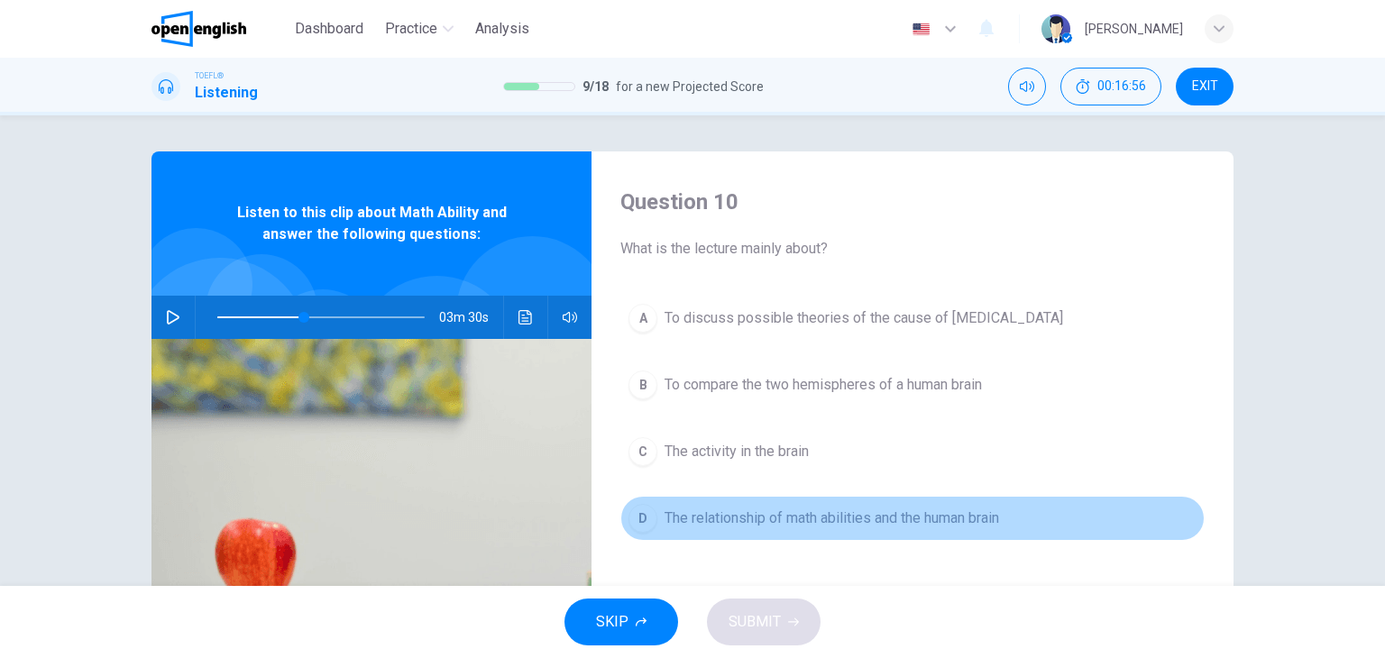
click at [776, 517] on span "The relationship of math abilities and the human brain" at bounding box center [832, 519] width 335 height 22
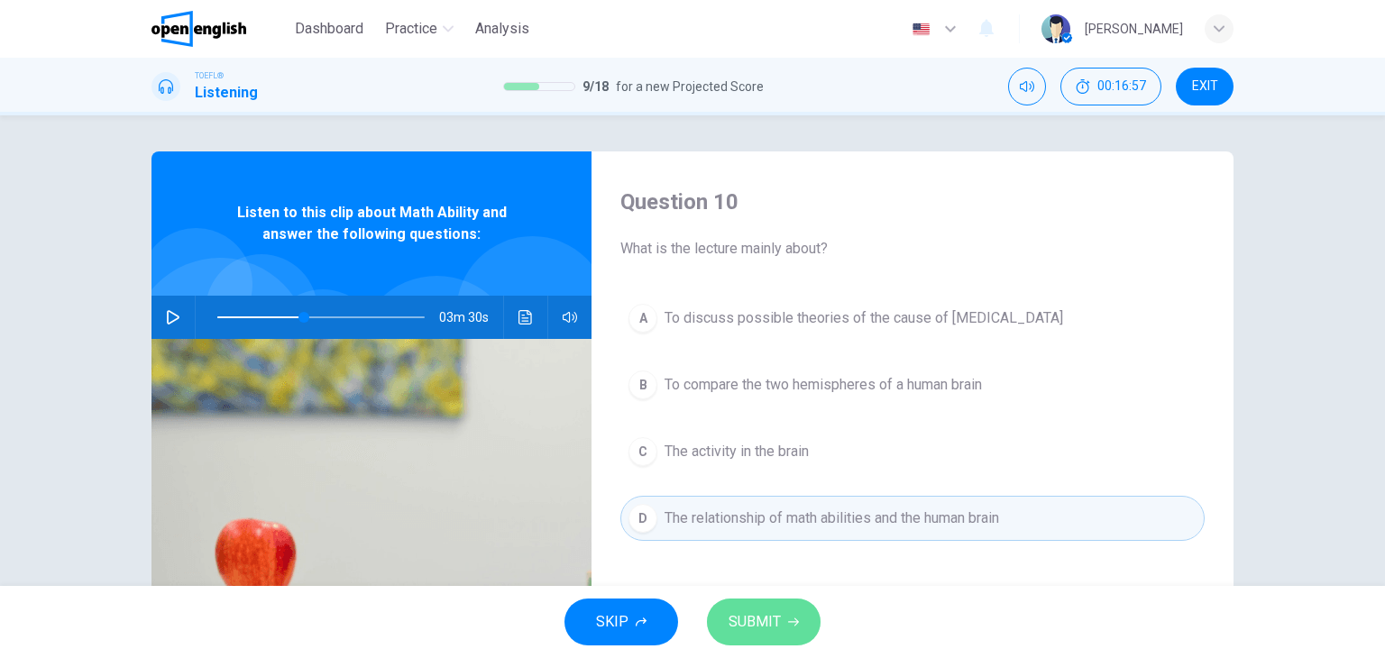
click at [754, 621] on span "SUBMIT" at bounding box center [755, 622] width 52 height 25
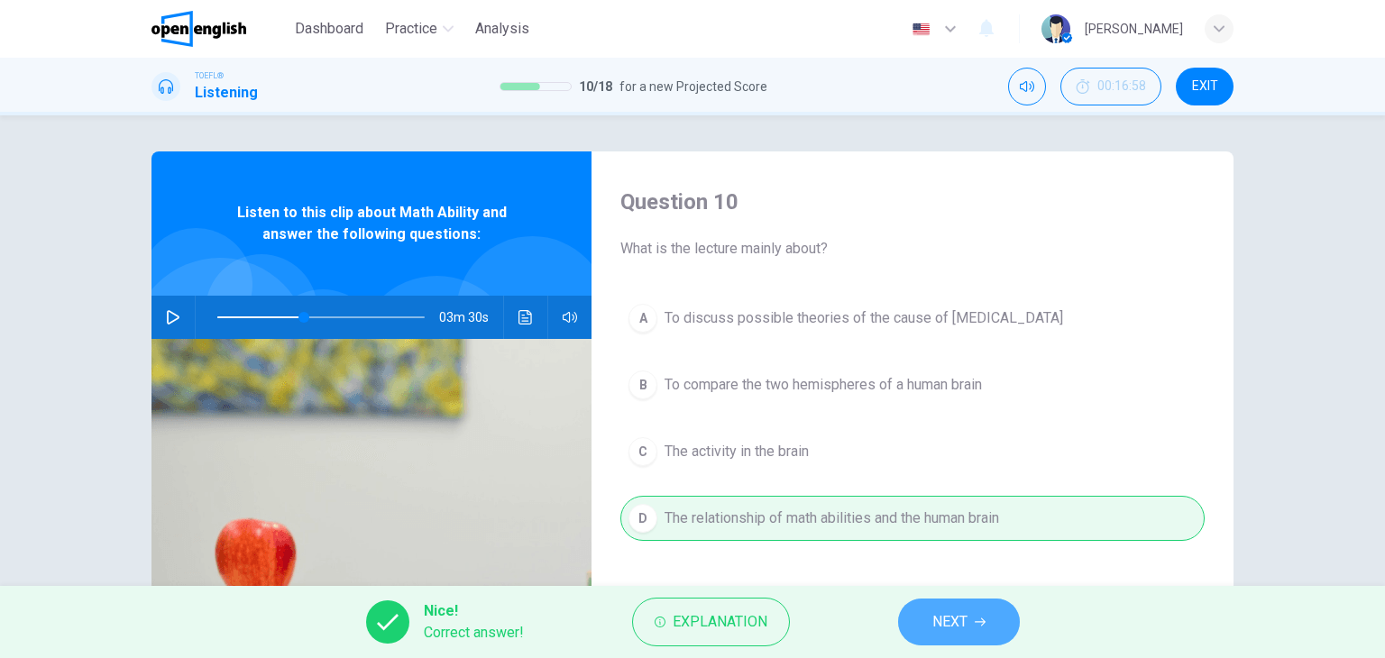
click at [932, 611] on span "NEXT" at bounding box center [949, 622] width 35 height 25
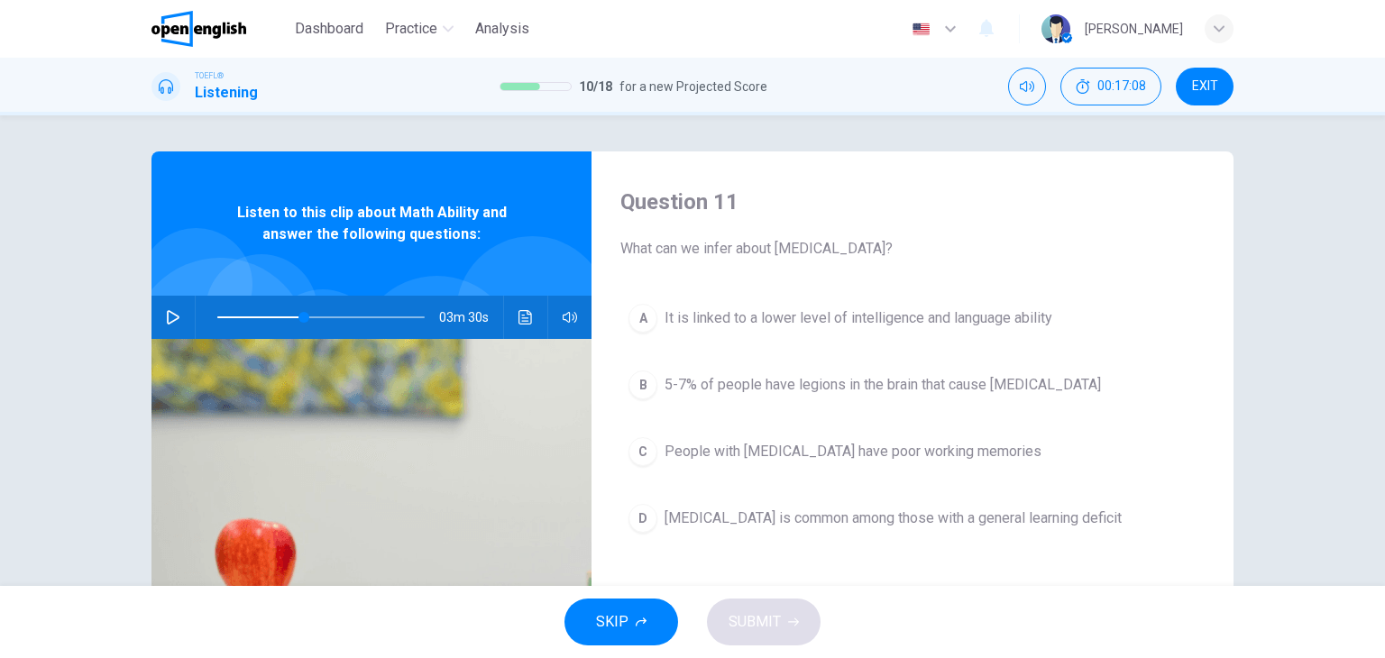
click at [166, 311] on icon "button" at bounding box center [173, 317] width 14 height 14
type input "*"
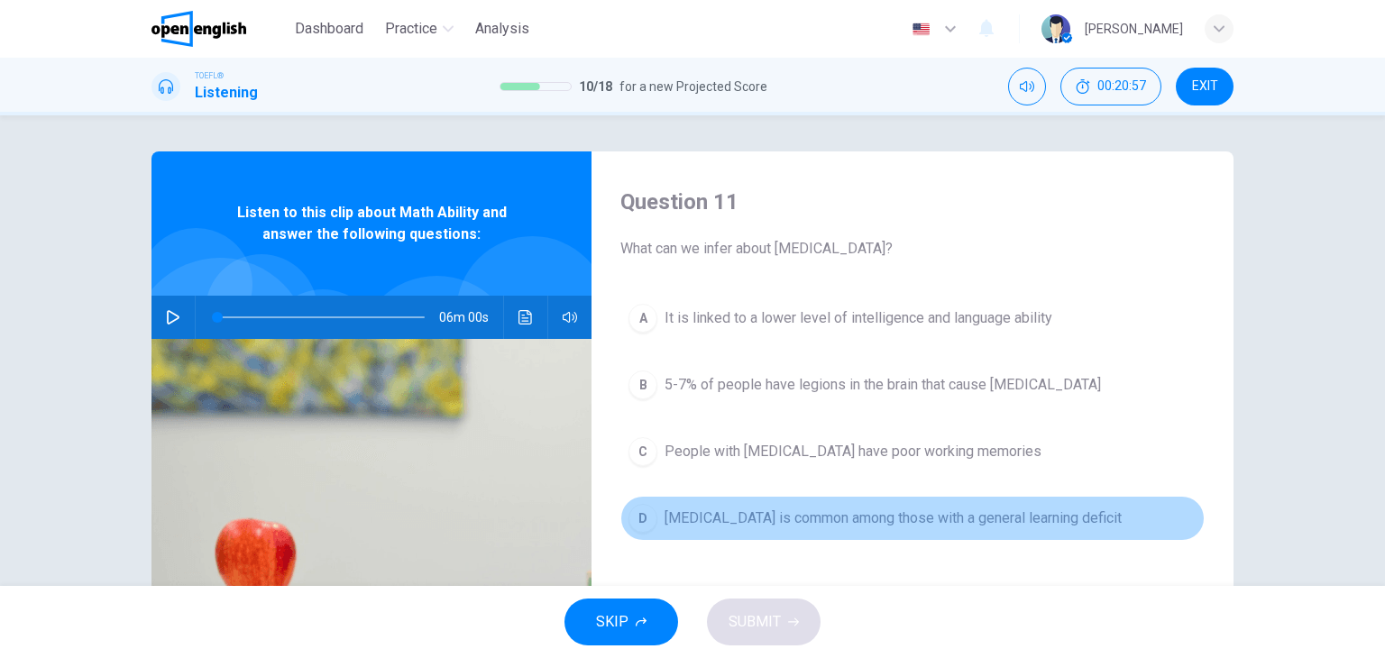
click at [784, 520] on span "Dyscalculia is common among those with a general learning deficit" at bounding box center [893, 519] width 457 height 22
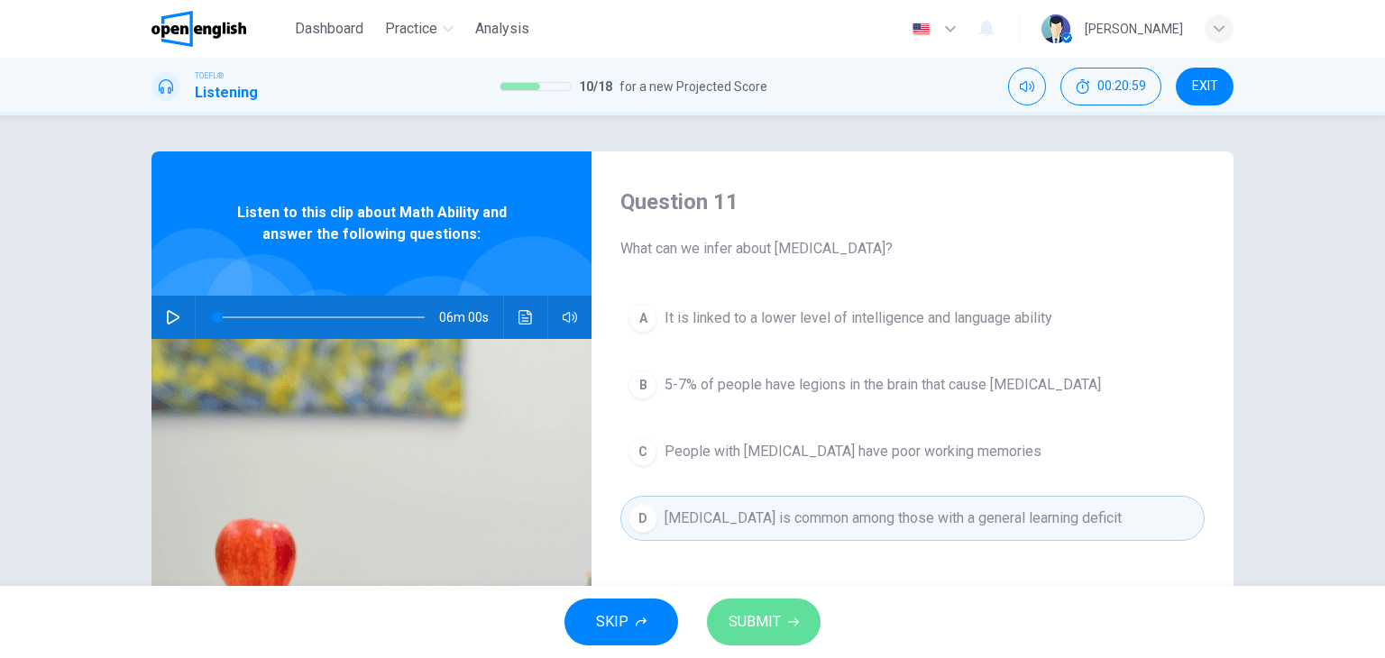
click at [758, 636] on button "SUBMIT" at bounding box center [764, 622] width 114 height 47
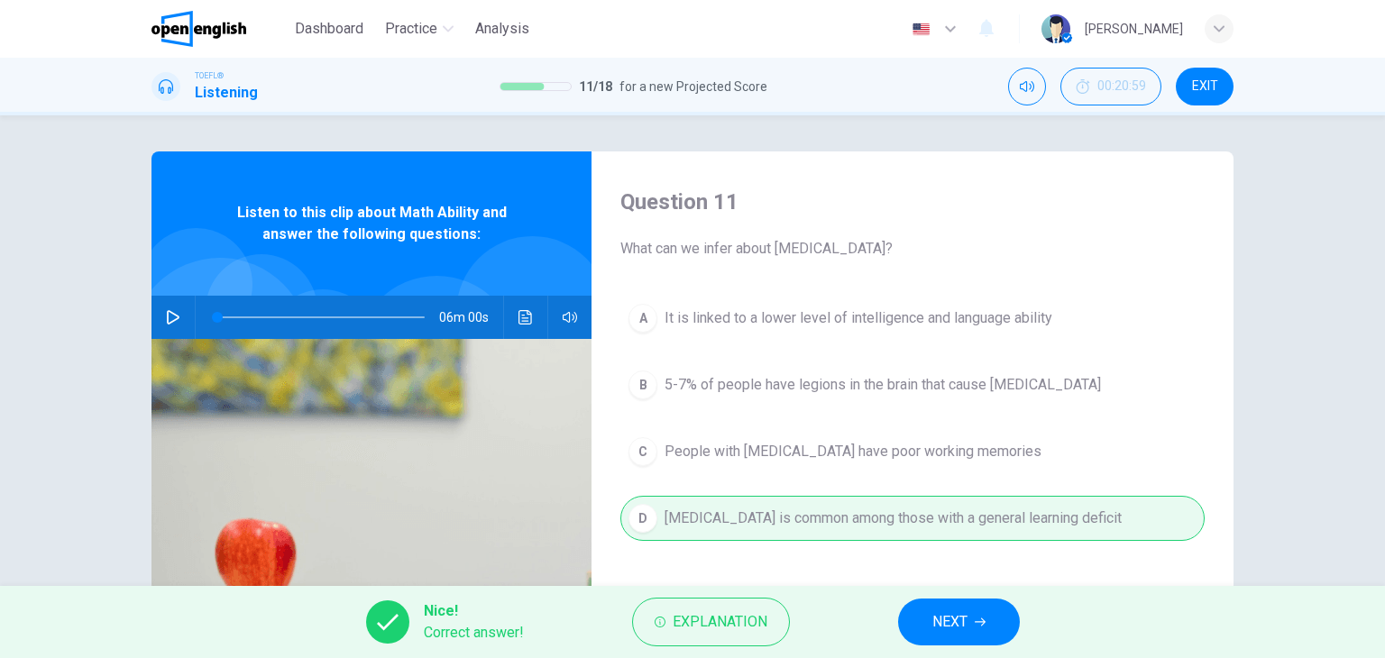
click at [951, 620] on span "NEXT" at bounding box center [949, 622] width 35 height 25
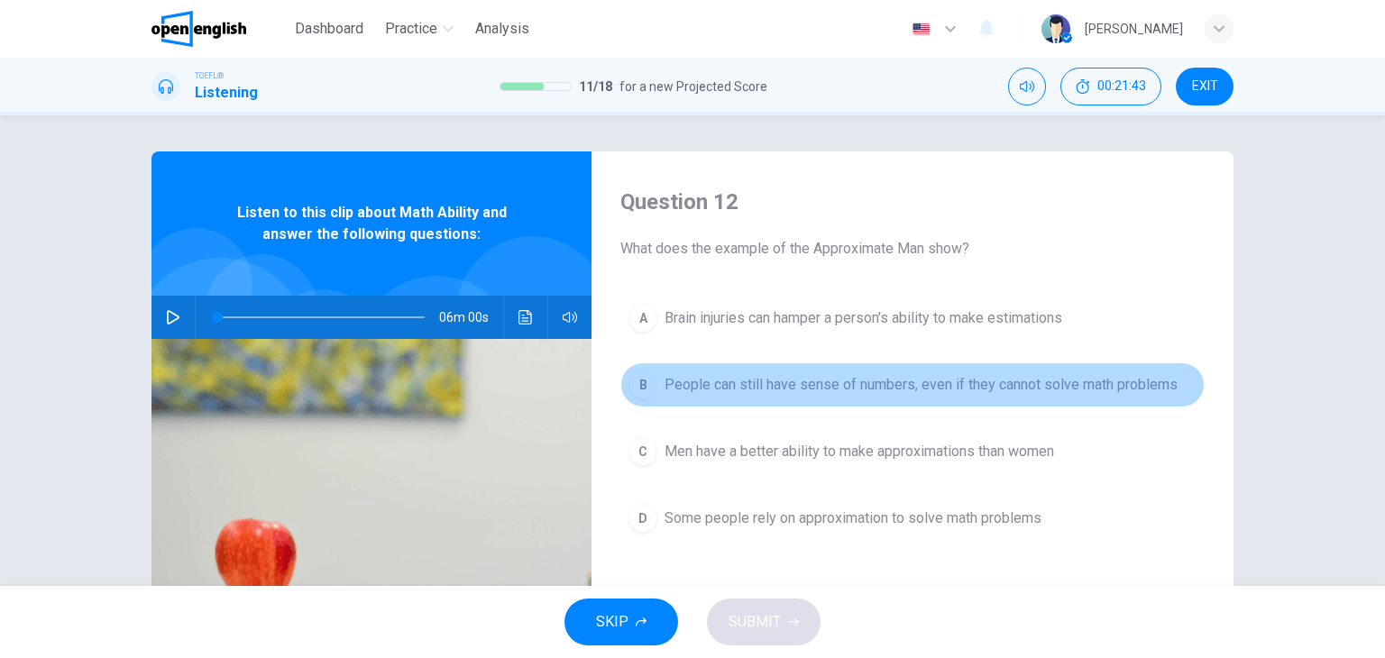
click at [855, 383] on span "People can still have sense of numbers, even if they cannot solve math problems" at bounding box center [921, 385] width 513 height 22
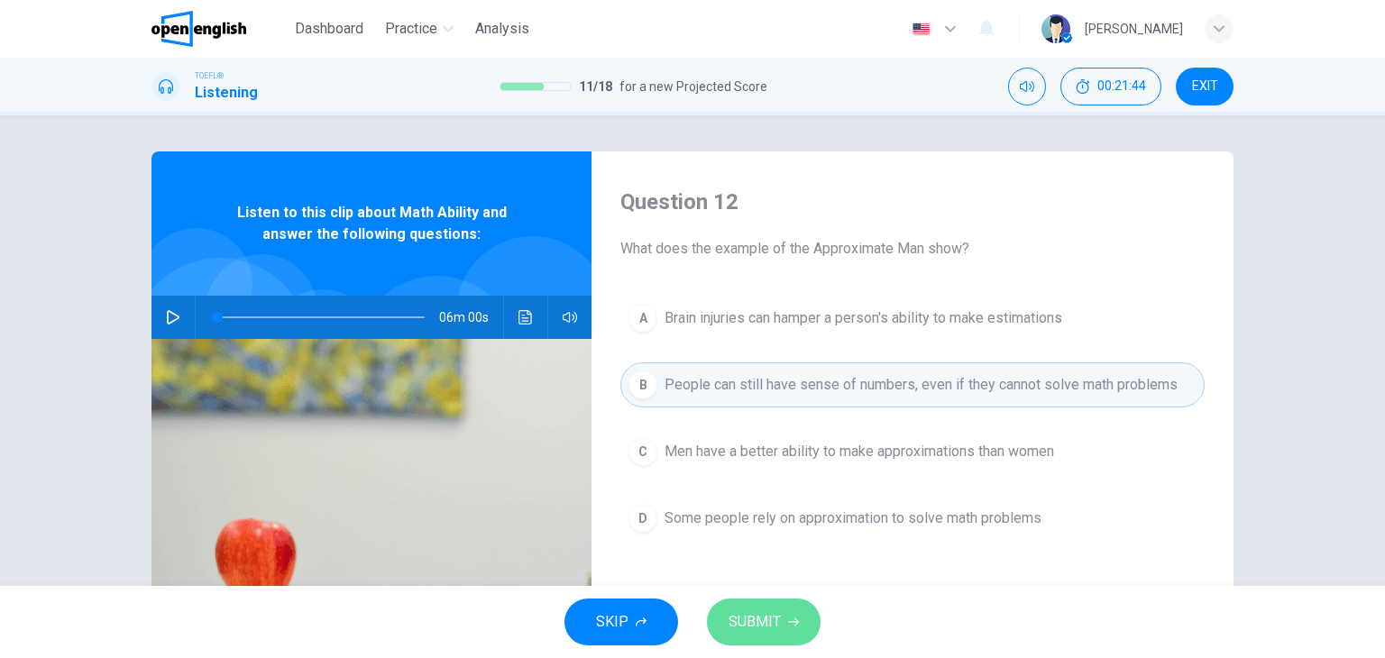
click at [783, 614] on button "SUBMIT" at bounding box center [764, 622] width 114 height 47
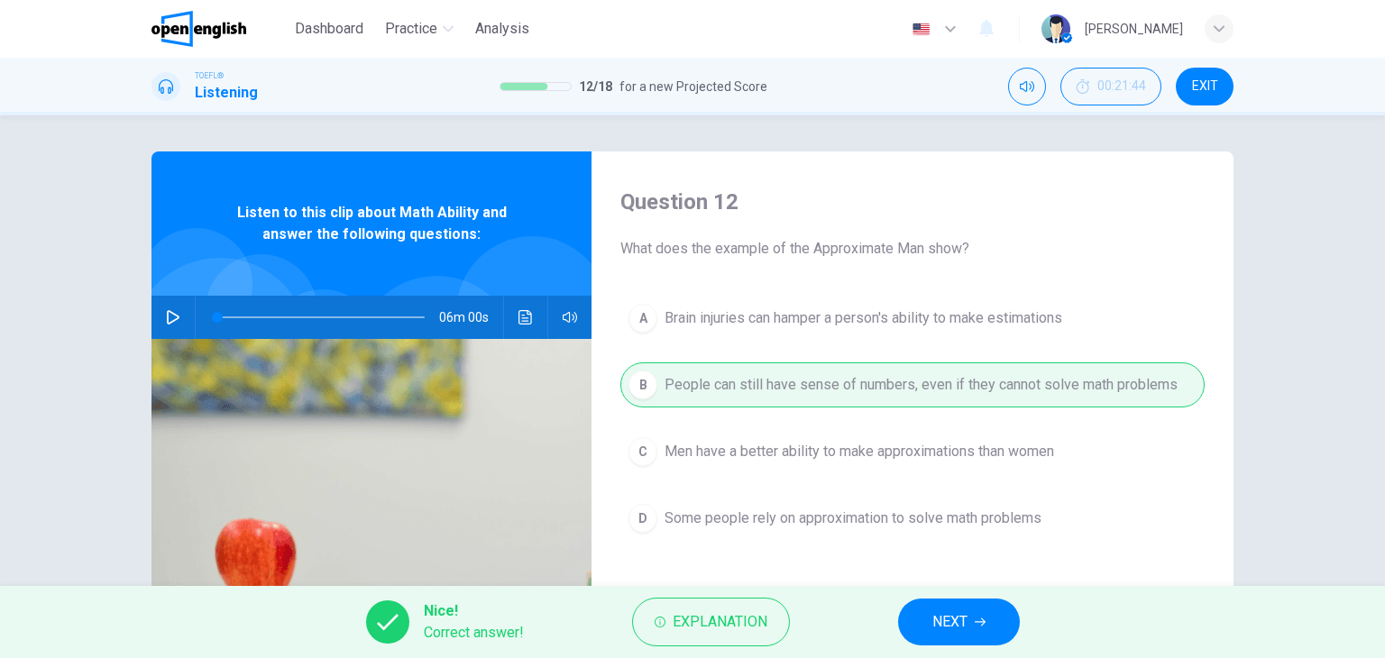
click at [967, 616] on span "NEXT" at bounding box center [949, 622] width 35 height 25
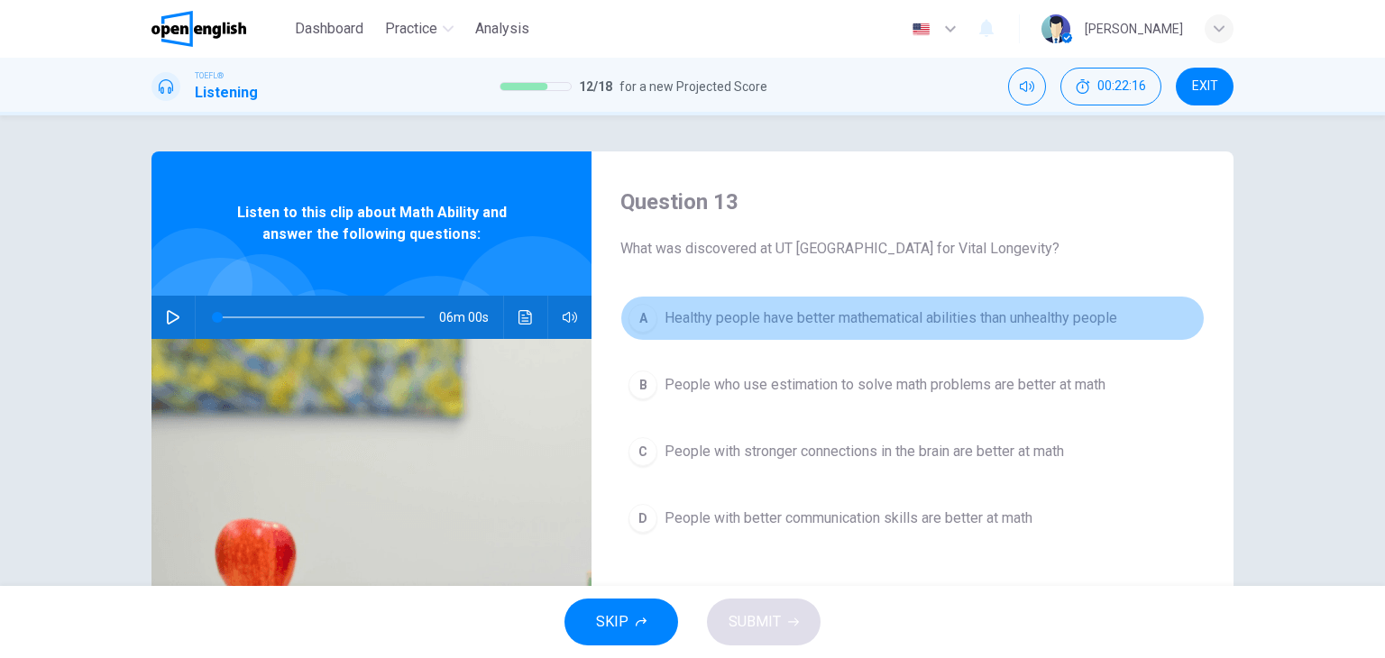
click at [812, 321] on span "Healthy people have better mathematical abilities than unhealthy people" at bounding box center [891, 319] width 453 height 22
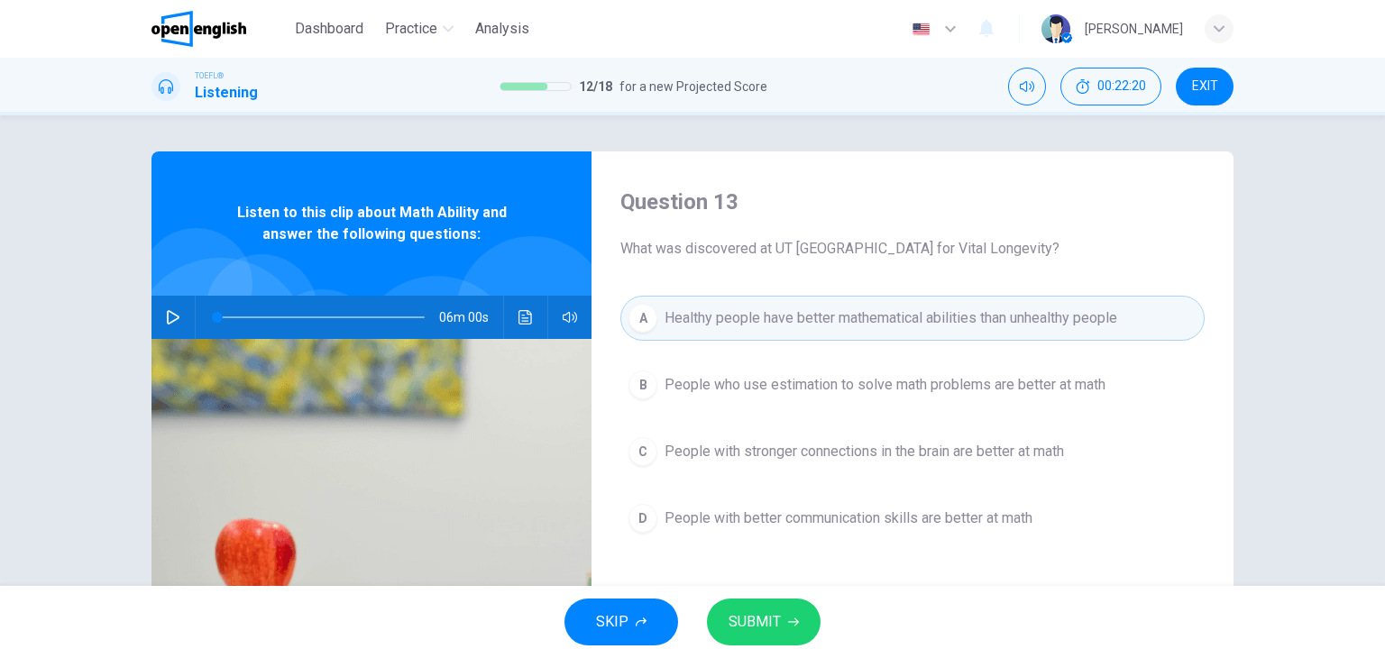
click at [756, 620] on span "SUBMIT" at bounding box center [755, 622] width 52 height 25
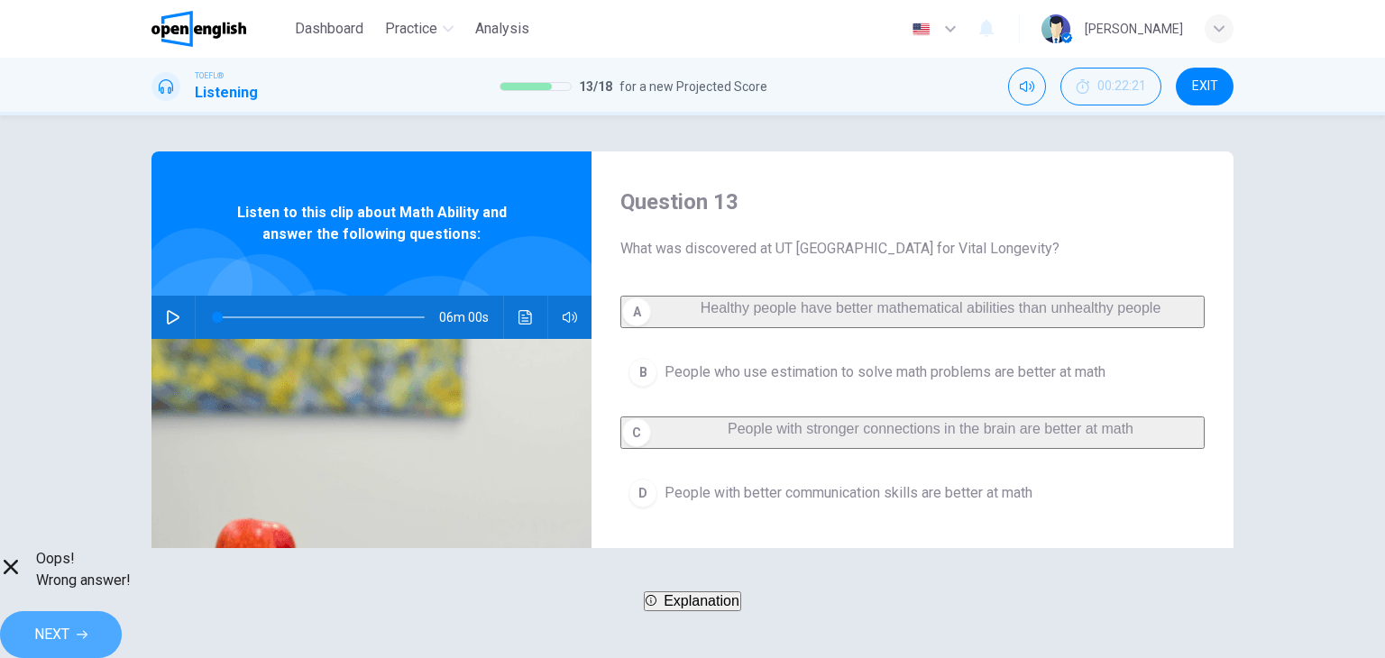
click at [69, 625] on span "NEXT" at bounding box center [51, 634] width 35 height 25
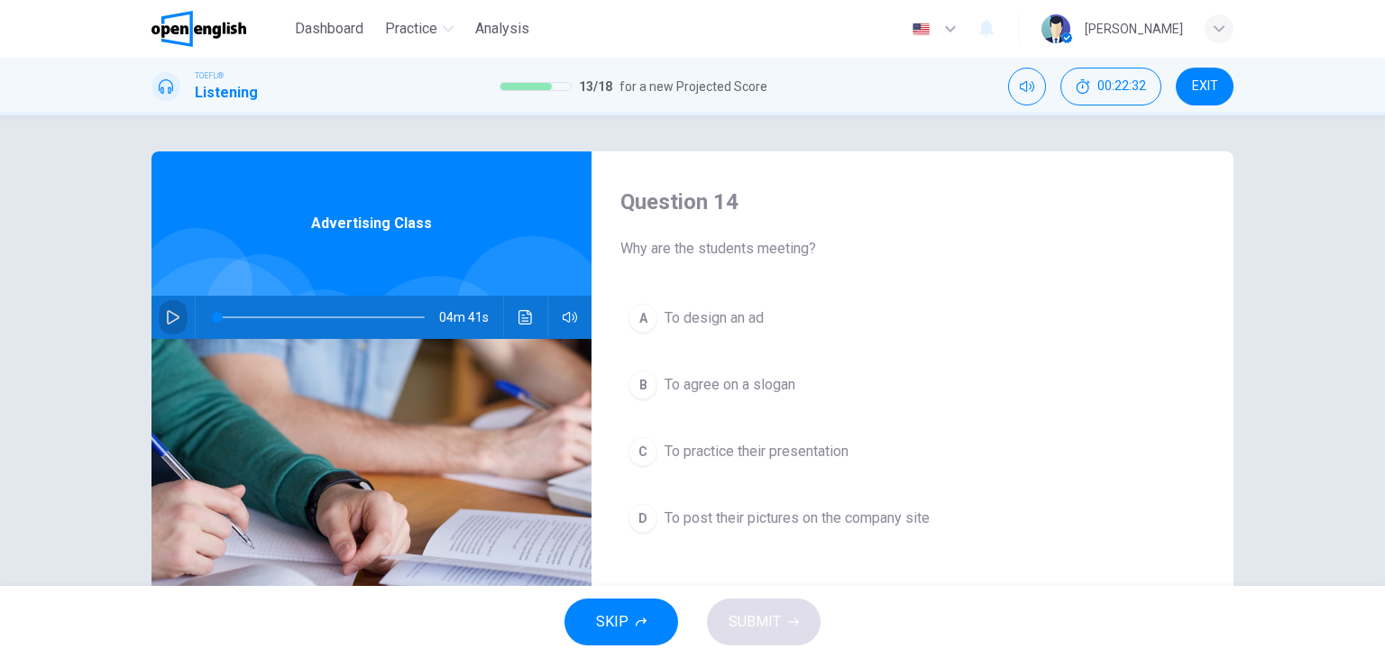
click at [166, 319] on icon "button" at bounding box center [173, 317] width 14 height 14
type input "*"
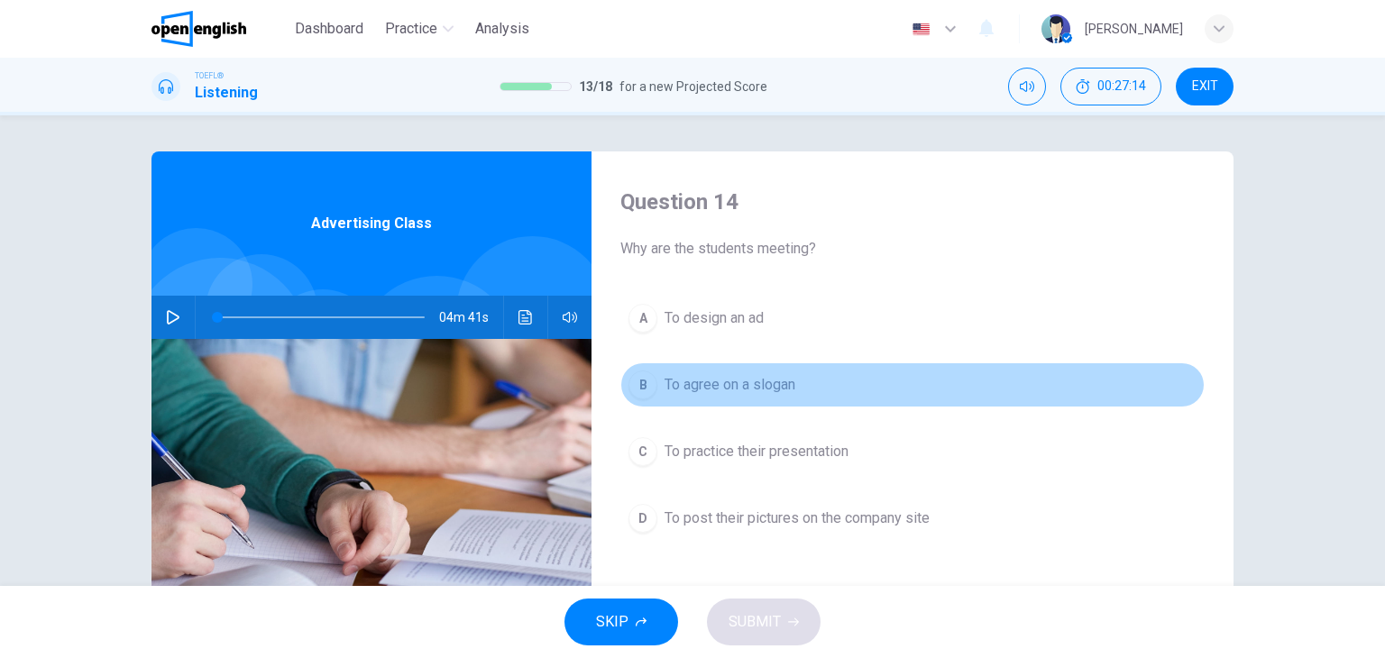
click at [762, 387] on span "To agree on a slogan" at bounding box center [730, 385] width 131 height 22
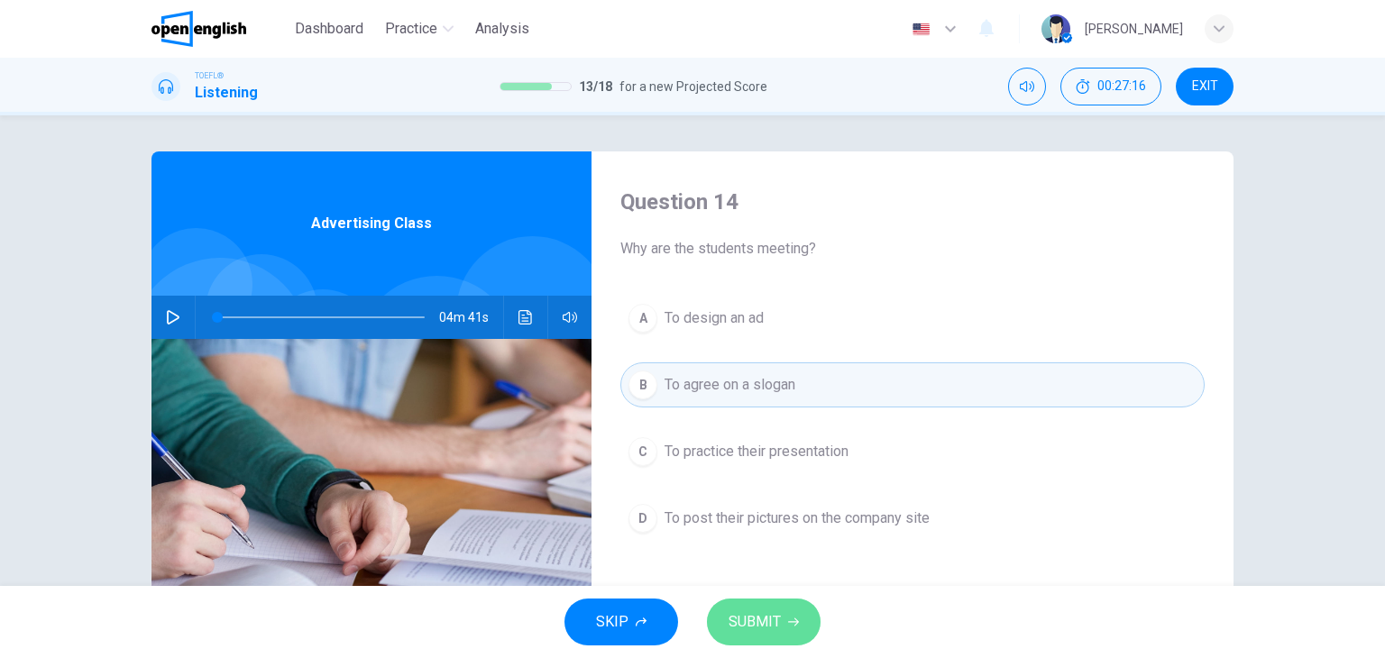
click at [772, 611] on span "SUBMIT" at bounding box center [755, 622] width 52 height 25
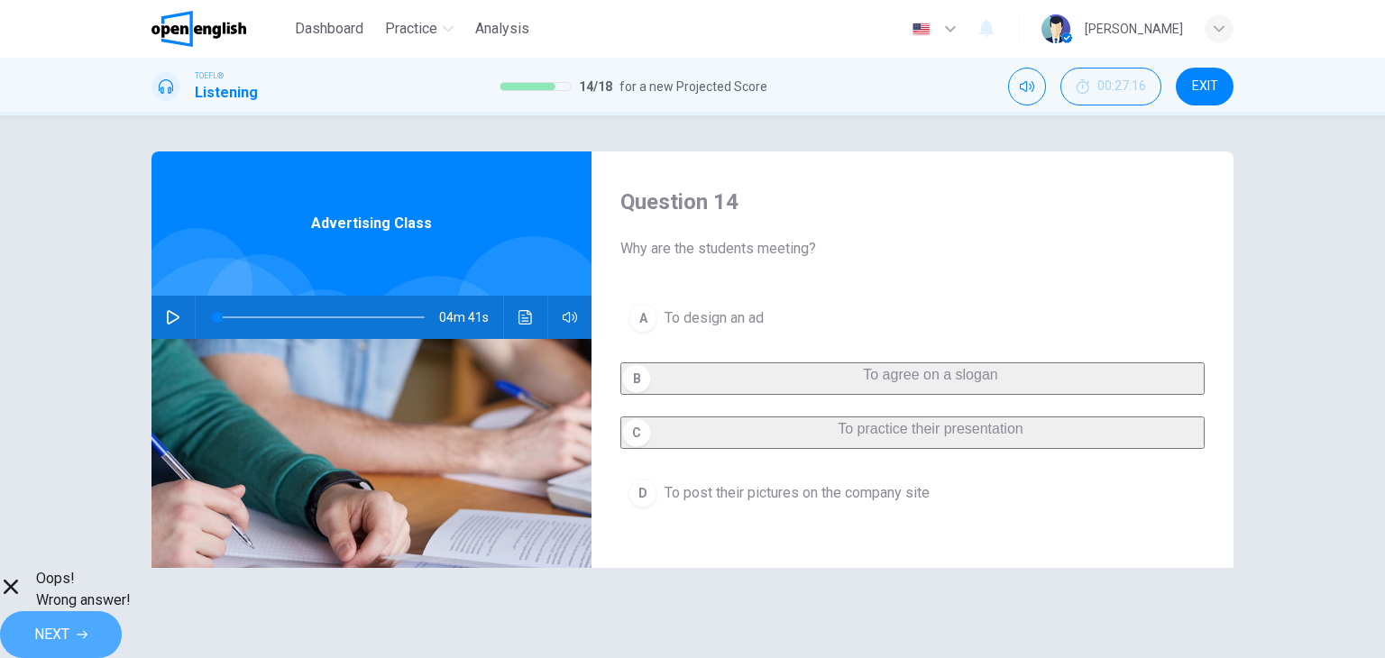
click at [69, 629] on span "NEXT" at bounding box center [51, 634] width 35 height 25
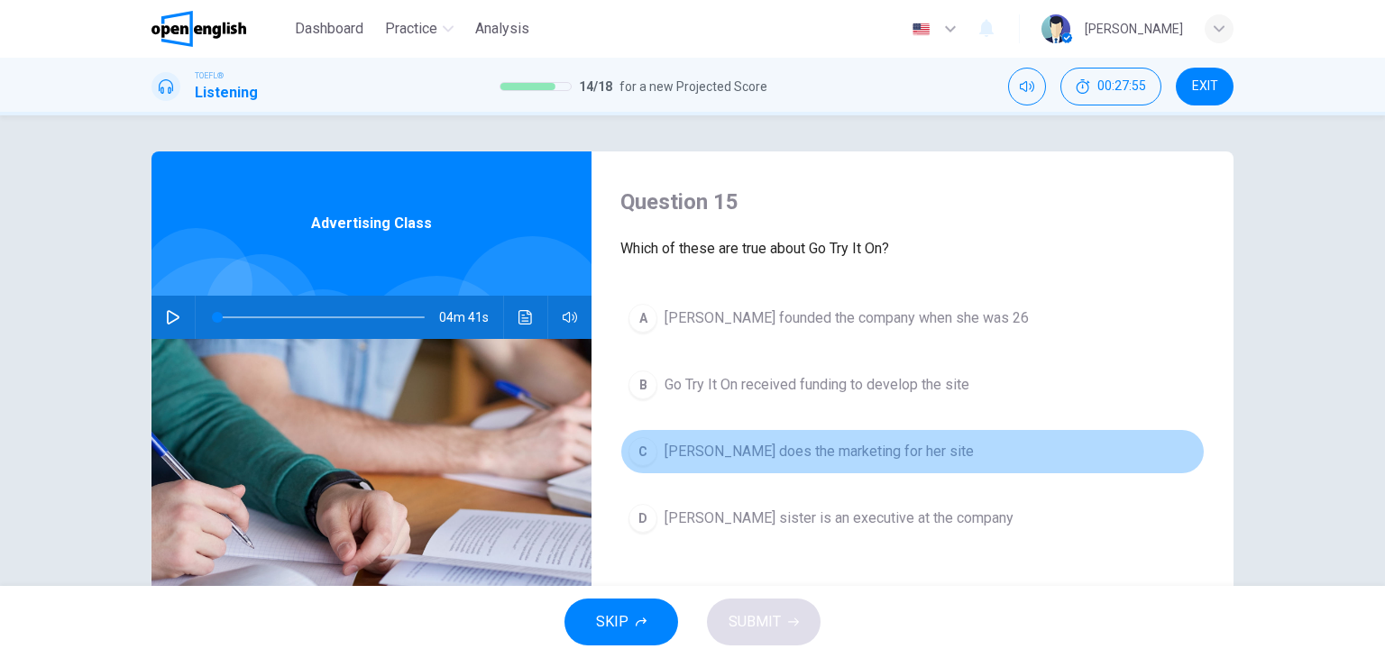
click at [928, 454] on span "Marissa Evans does the marketing for her site" at bounding box center [819, 452] width 309 height 22
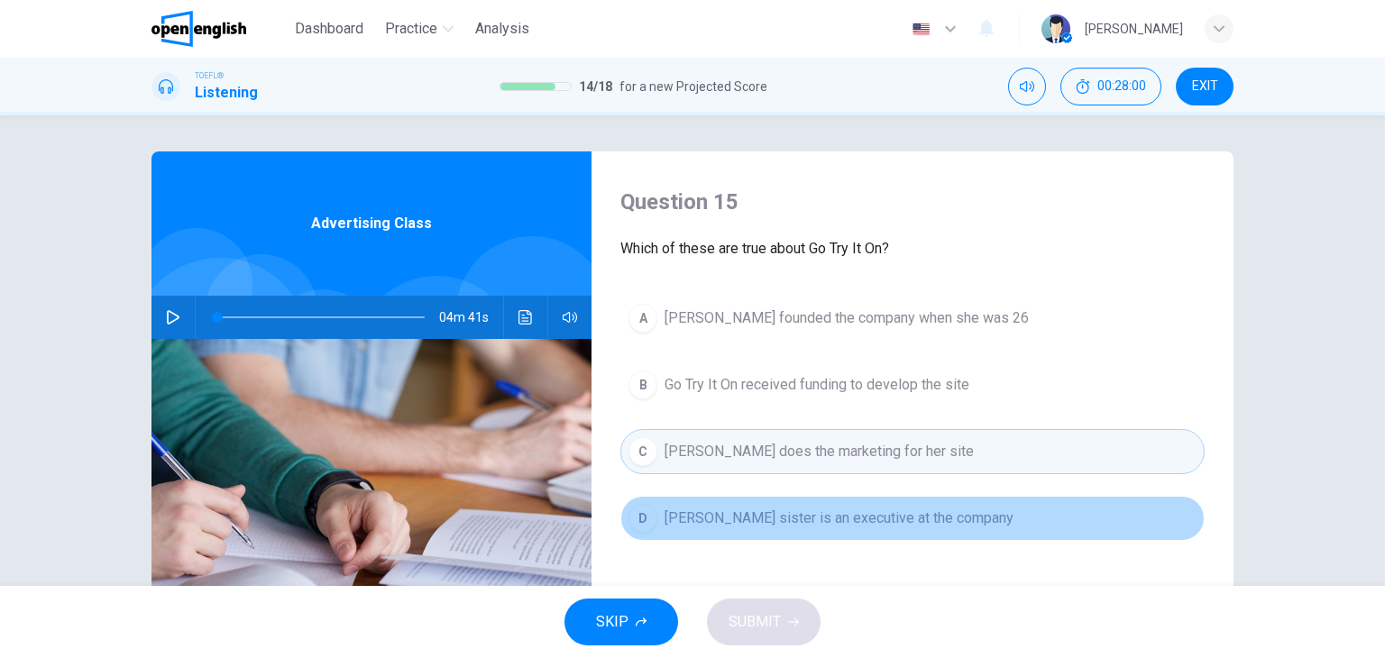
click at [813, 517] on span "Marissa Evans's sister is an executive at the company" at bounding box center [839, 519] width 349 height 22
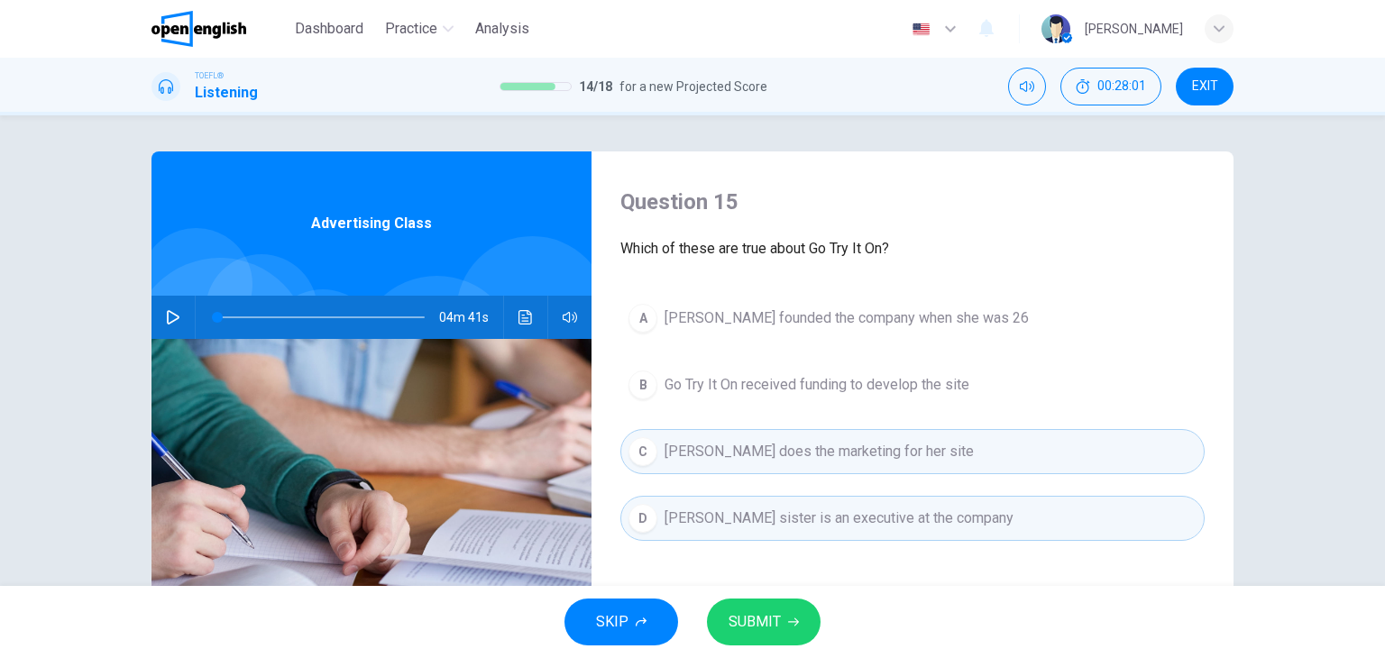
click at [768, 627] on span "SUBMIT" at bounding box center [755, 622] width 52 height 25
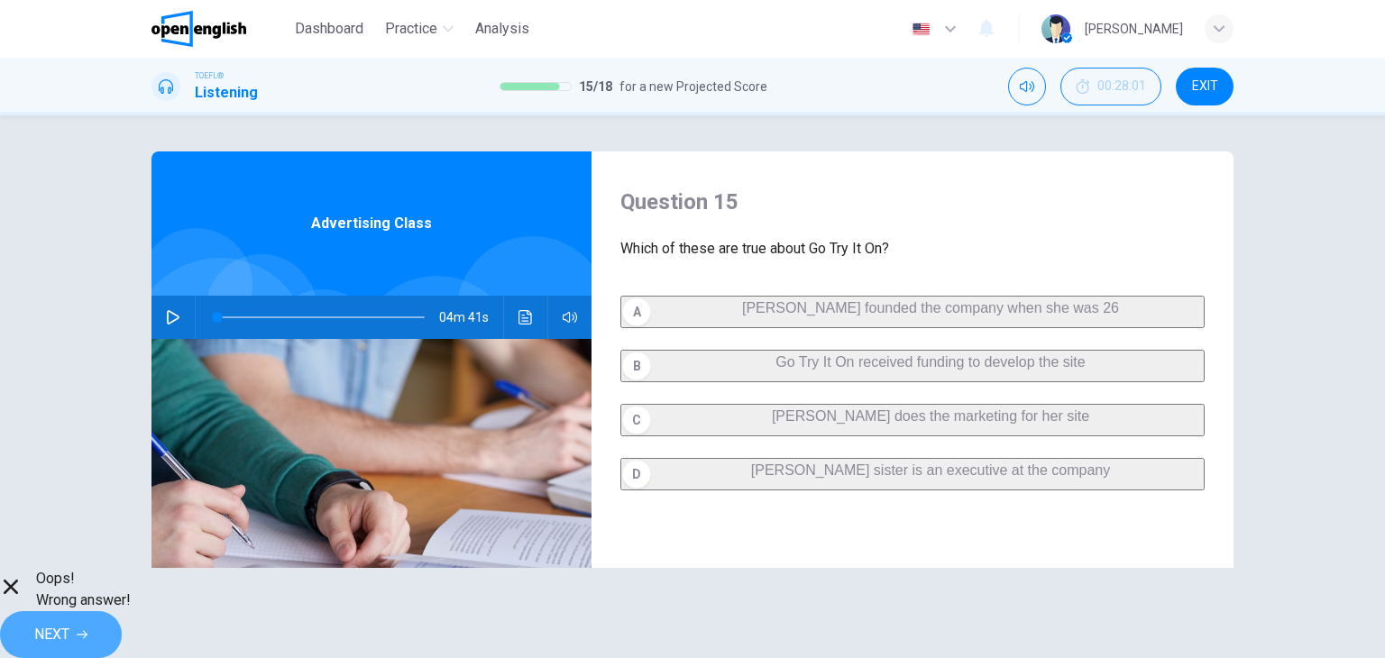
click at [69, 622] on span "NEXT" at bounding box center [51, 634] width 35 height 25
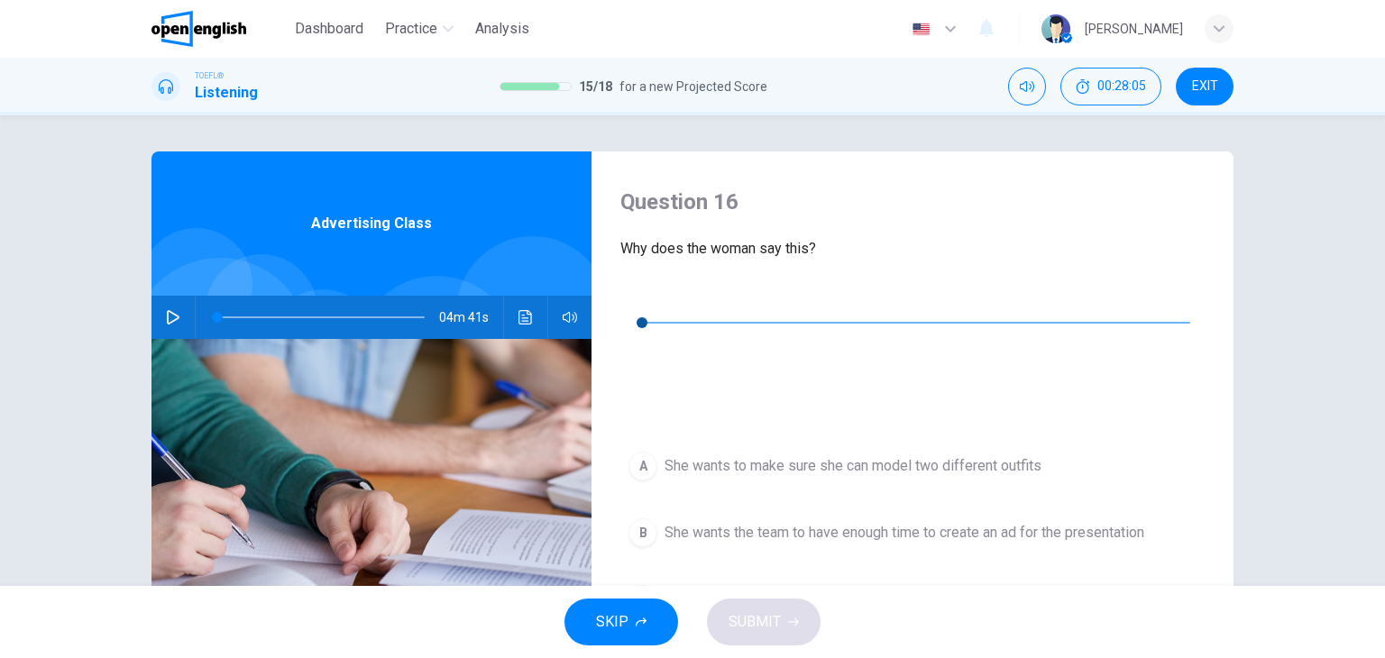
click at [635, 303] on icon "button" at bounding box center [635, 296] width 14 height 14
type input "*"
click at [996, 656] on span "She wants to make sure she can deliver her part of the presentation" at bounding box center [878, 667] width 426 height 22
click at [766, 620] on span "SUBMIT" at bounding box center [755, 622] width 52 height 25
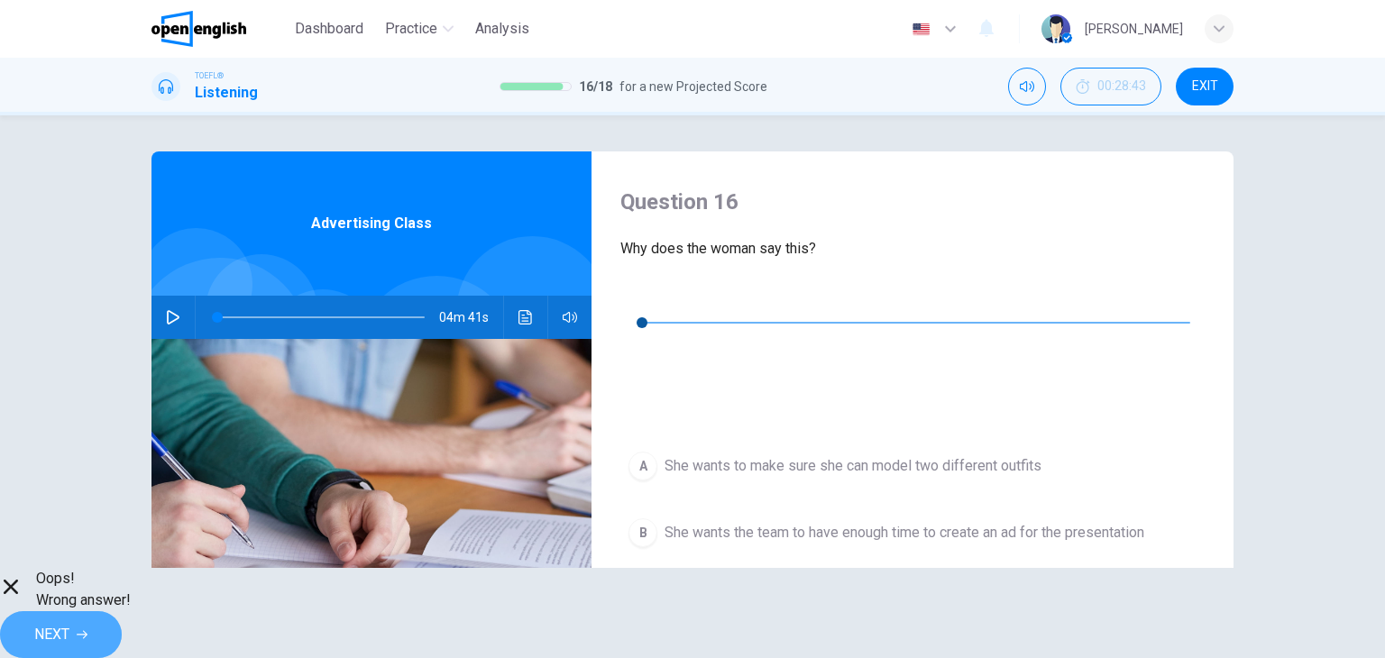
click at [69, 622] on span "NEXT" at bounding box center [51, 634] width 35 height 25
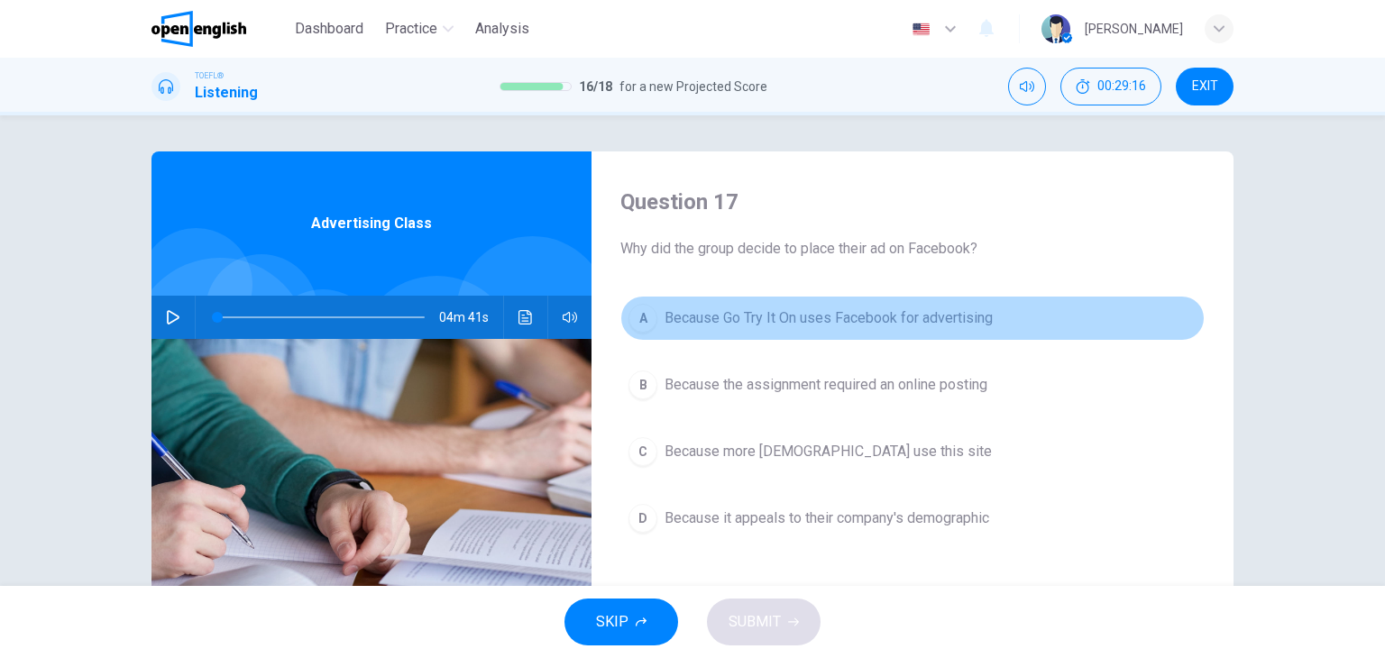
click at [856, 322] on span "Because Go Try It On uses Facebook for advertising" at bounding box center [829, 319] width 328 height 22
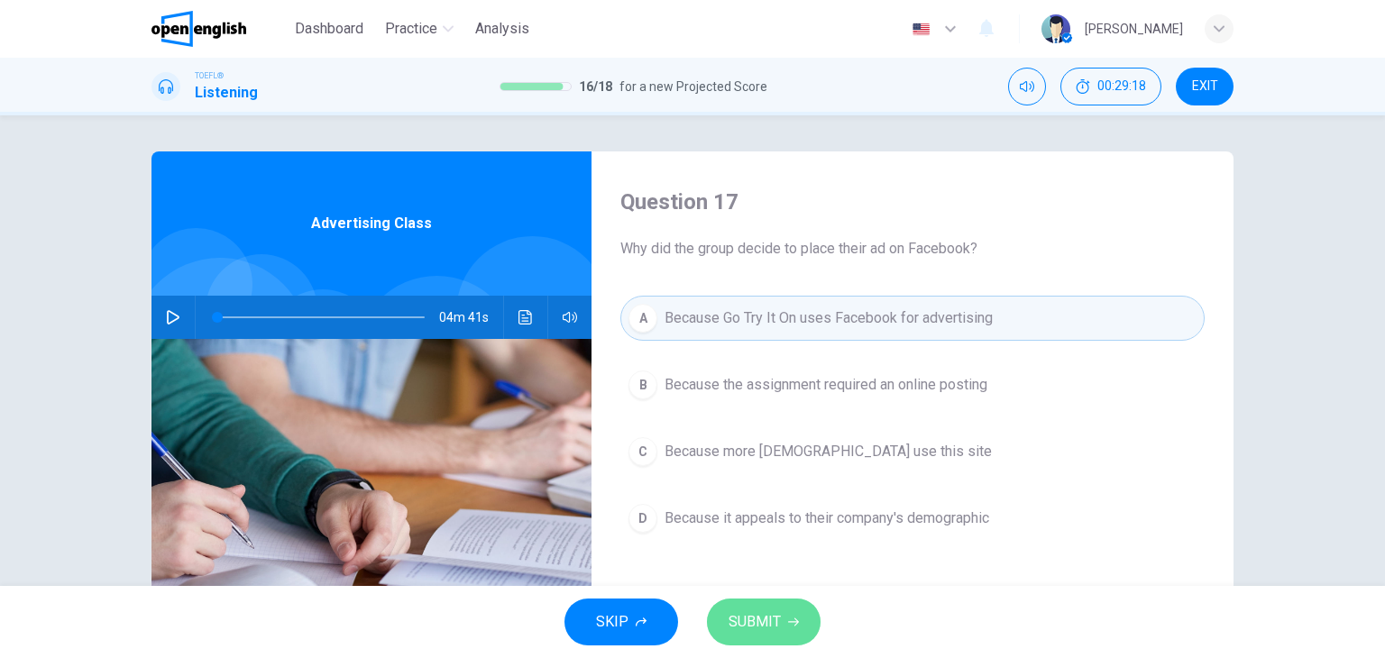
click at [756, 622] on span "SUBMIT" at bounding box center [755, 622] width 52 height 25
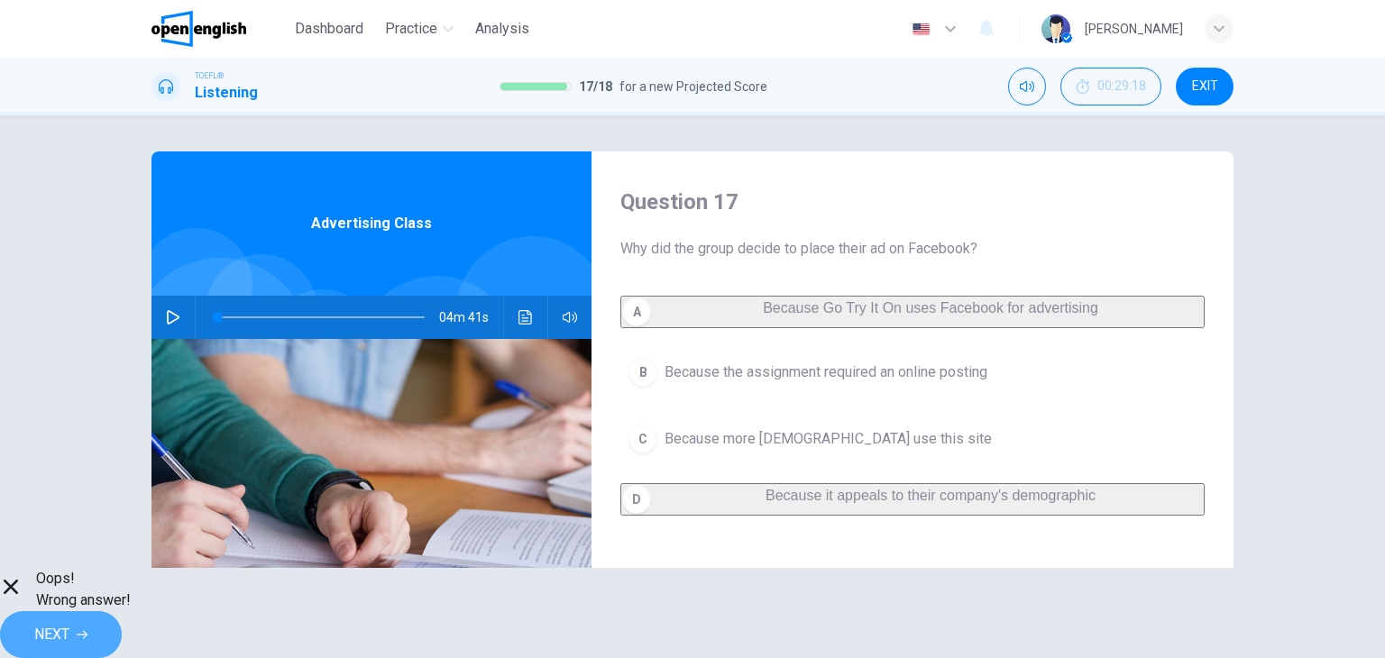
click at [69, 622] on span "NEXT" at bounding box center [51, 634] width 35 height 25
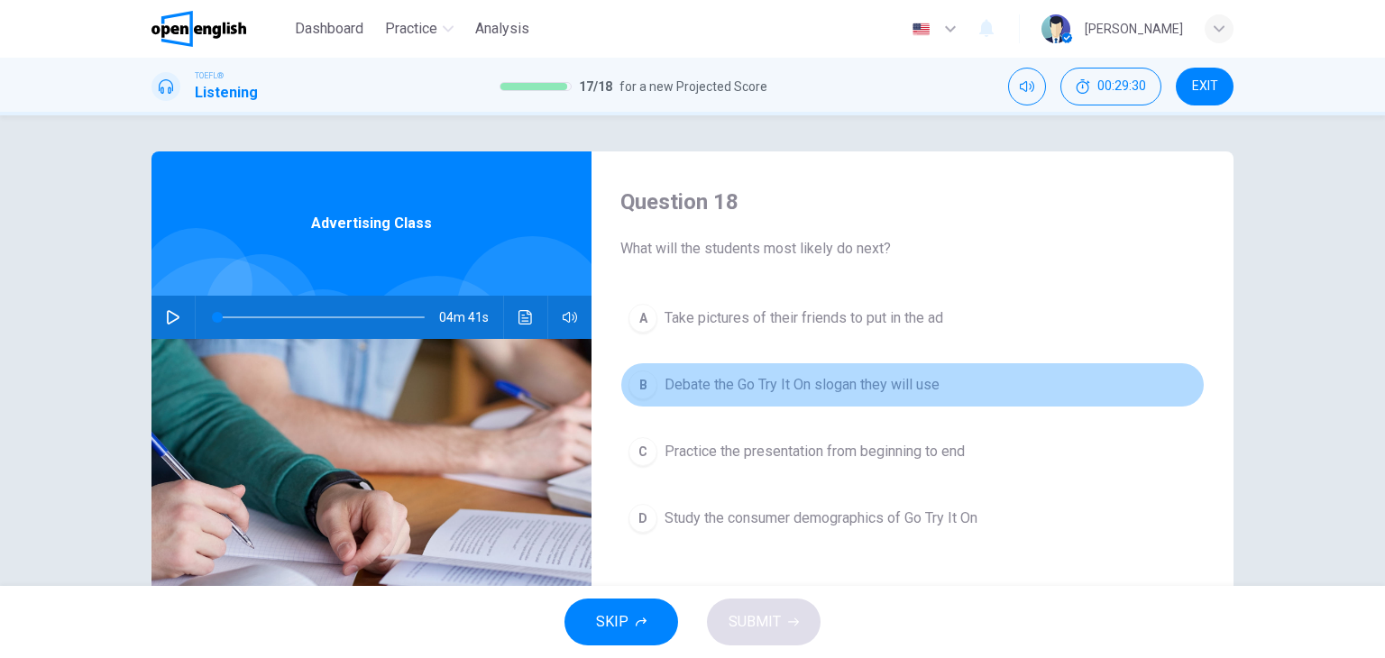
click at [762, 383] on span "Debate the Go Try It On slogan they will use" at bounding box center [802, 385] width 275 height 22
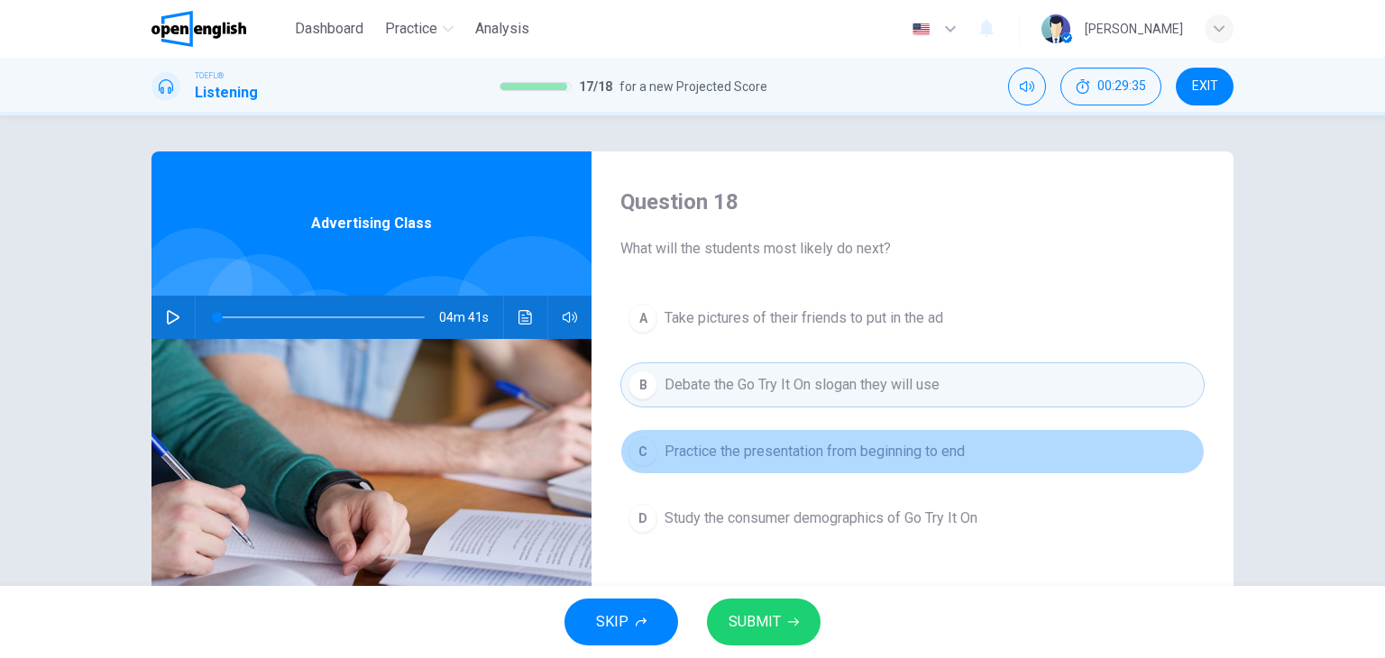
click at [765, 458] on span "Practice the presentation from beginning to end" at bounding box center [815, 452] width 300 height 22
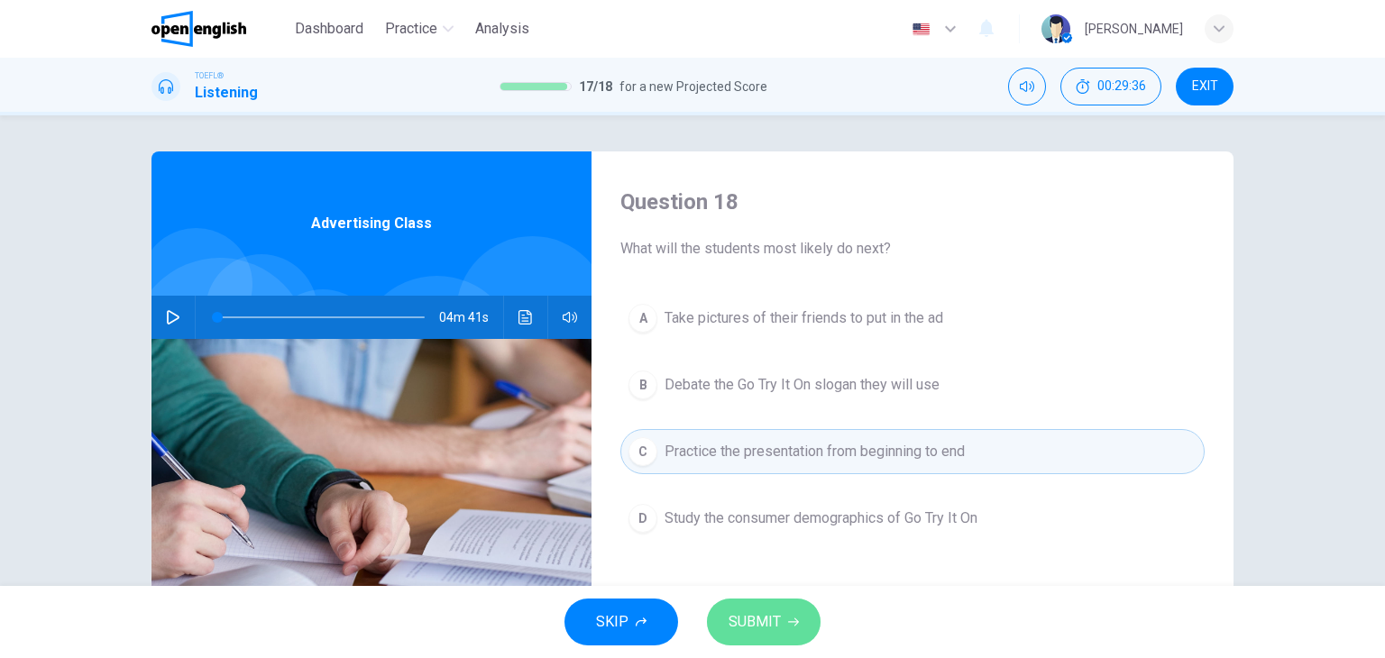
click at [770, 616] on span "SUBMIT" at bounding box center [755, 622] width 52 height 25
